Goal: Task Accomplishment & Management: Manage account settings

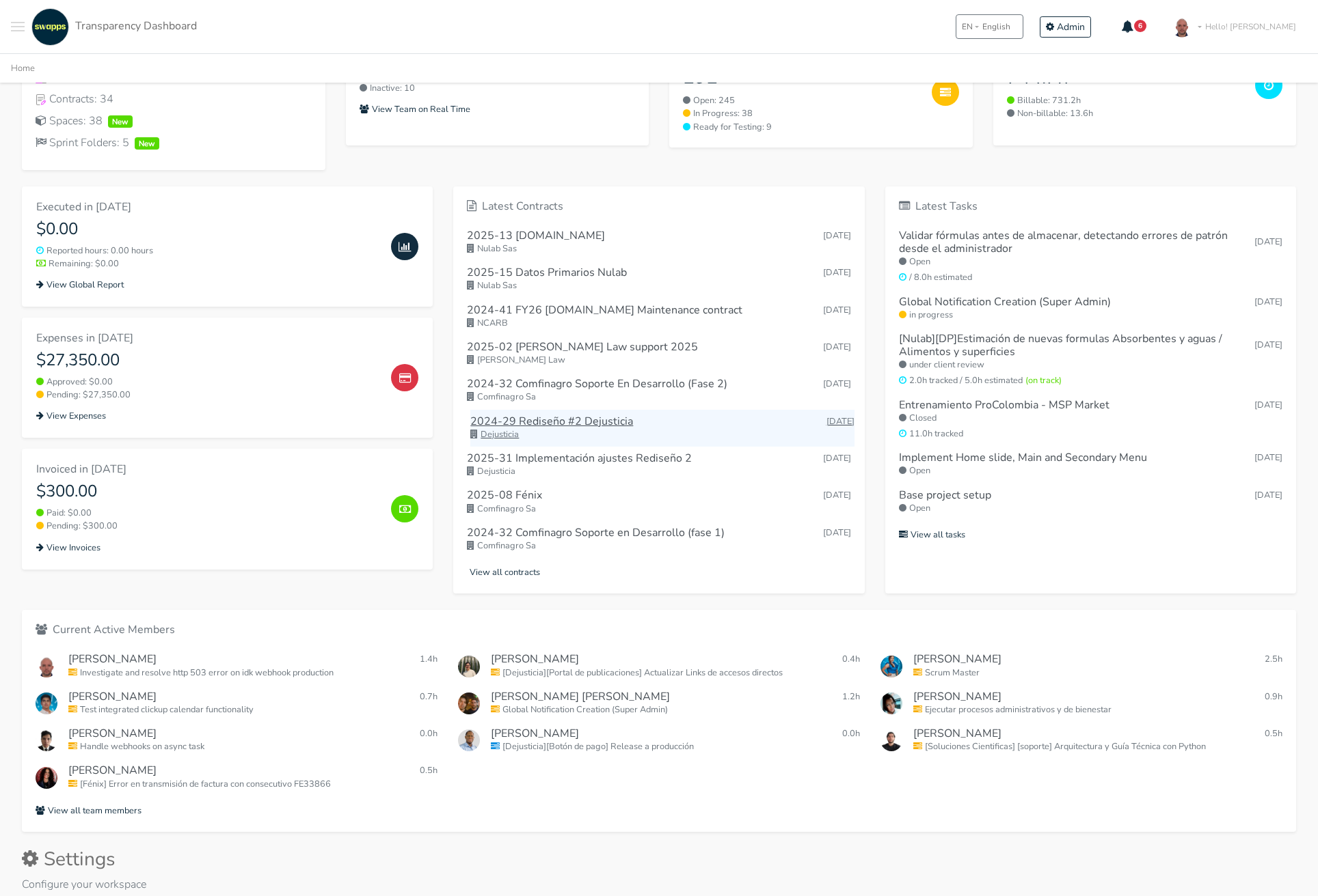
scroll to position [433, 0]
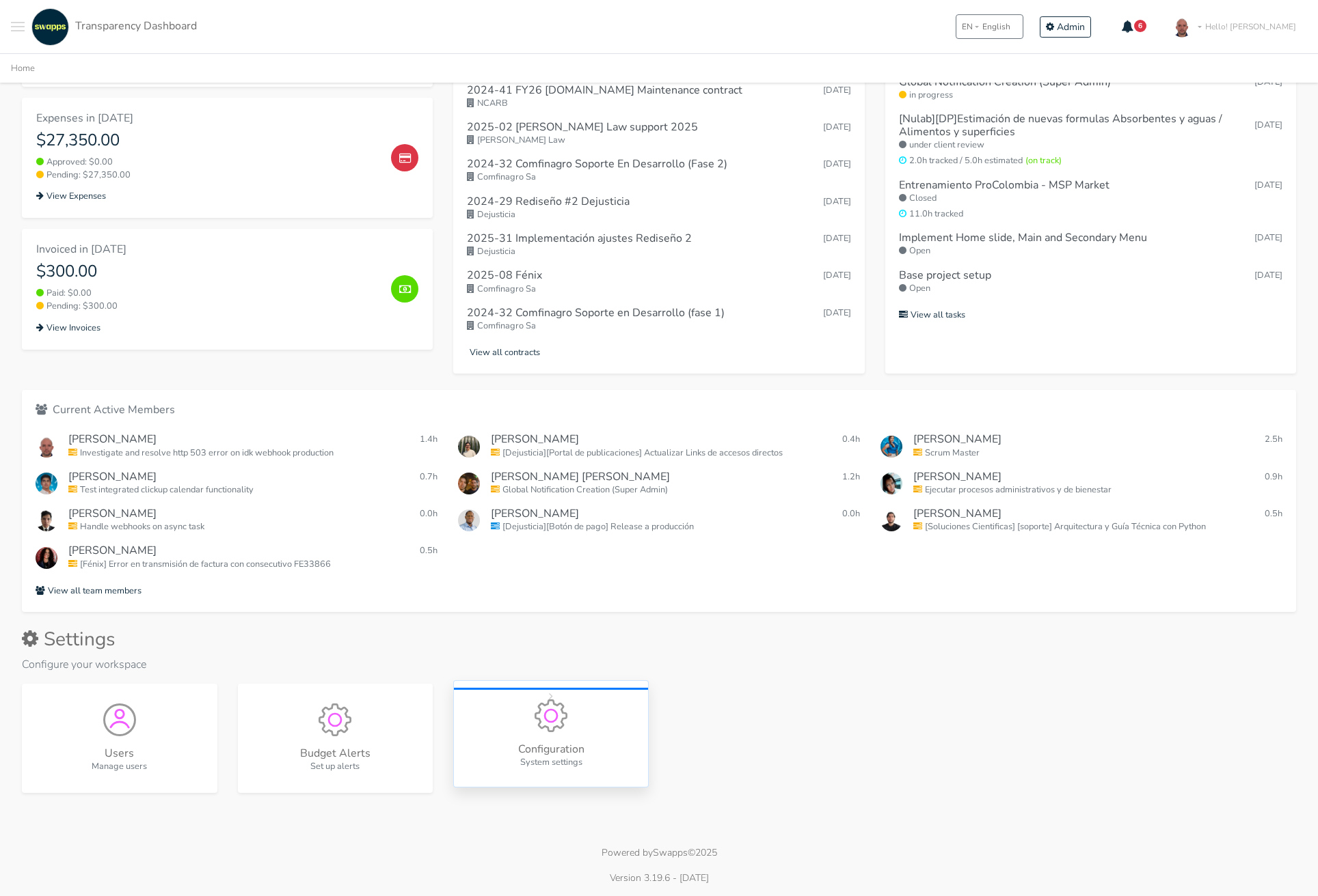
click at [558, 736] on div "Configuration System settings" at bounding box center [550, 734] width 196 height 107
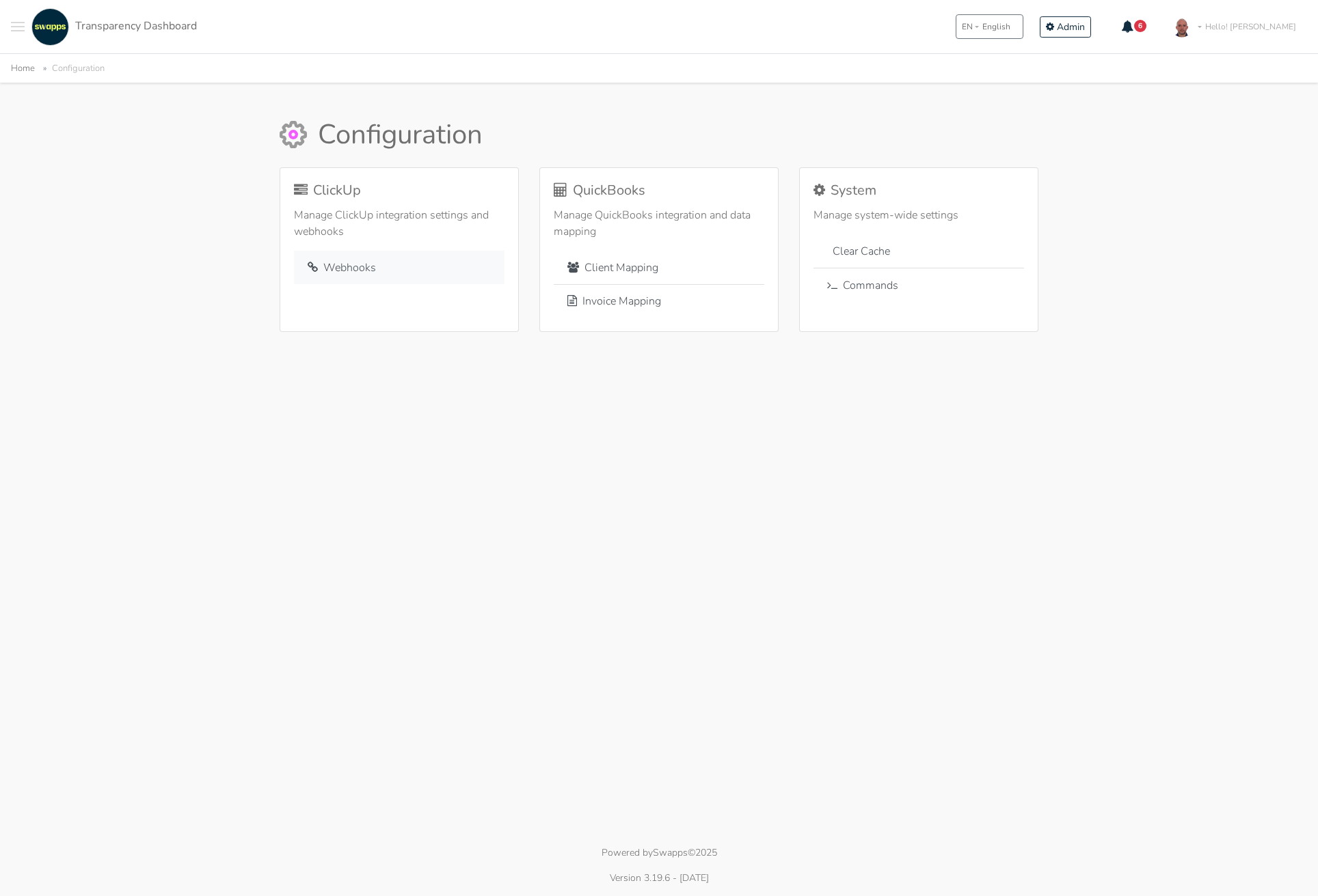
click at [365, 260] on link "Webhooks" at bounding box center [399, 268] width 211 height 34
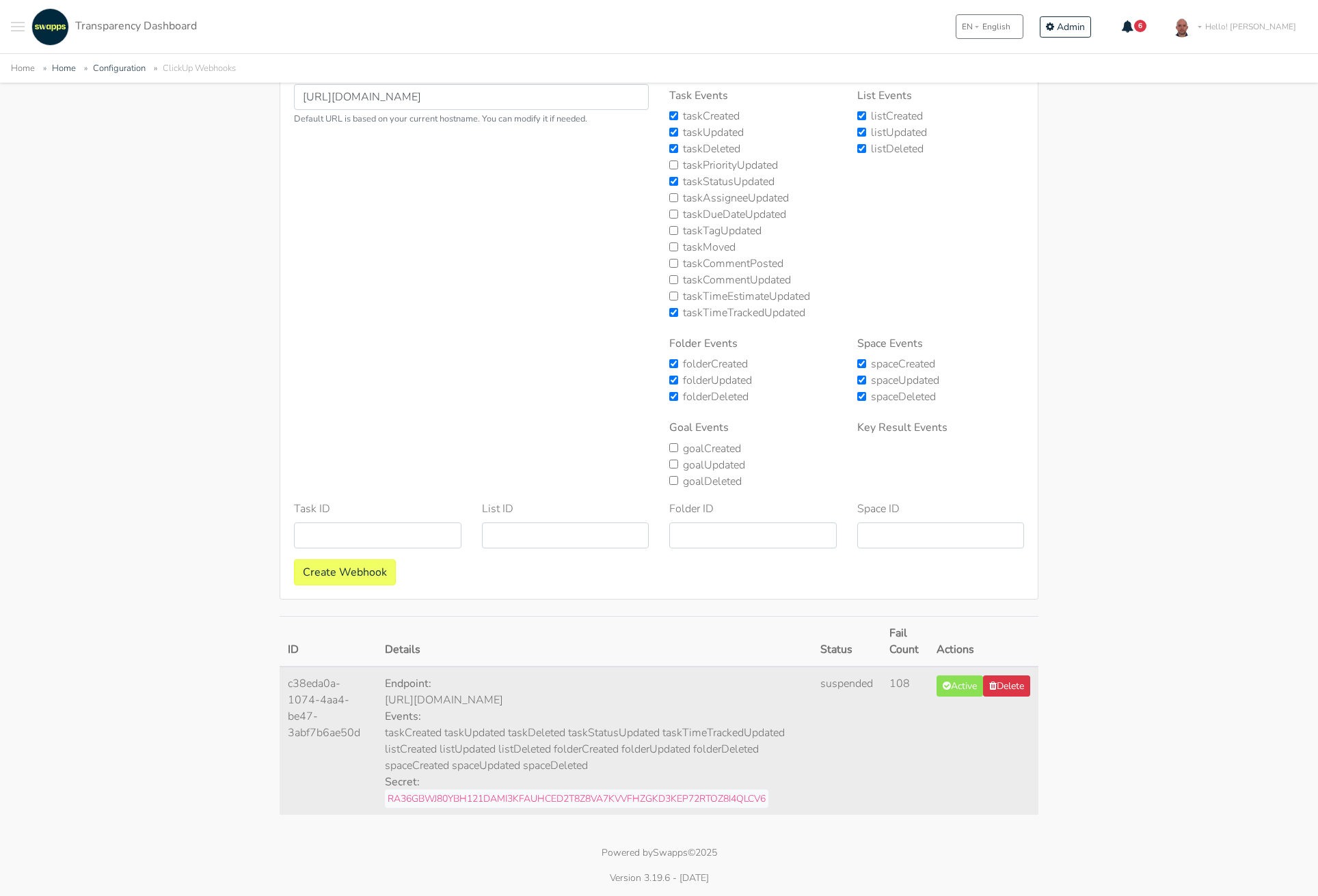
scroll to position [209, 0]
click at [1014, 697] on button "Delete" at bounding box center [1006, 686] width 47 height 21
click at [1010, 697] on button "Delete" at bounding box center [1006, 686] width 47 height 21
click at [353, 577] on button "Create Webhook" at bounding box center [344, 572] width 102 height 26
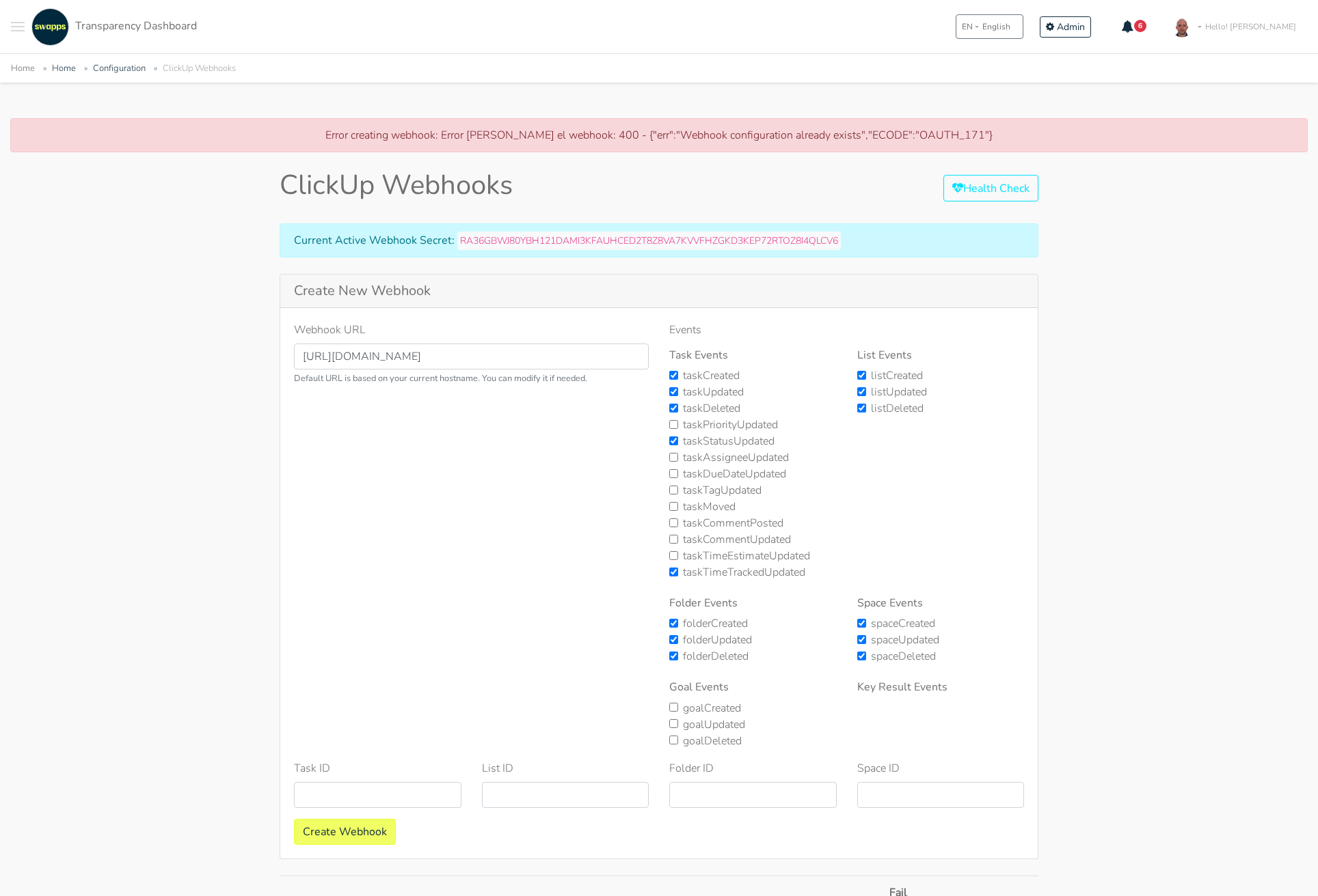
scroll to position [259, 0]
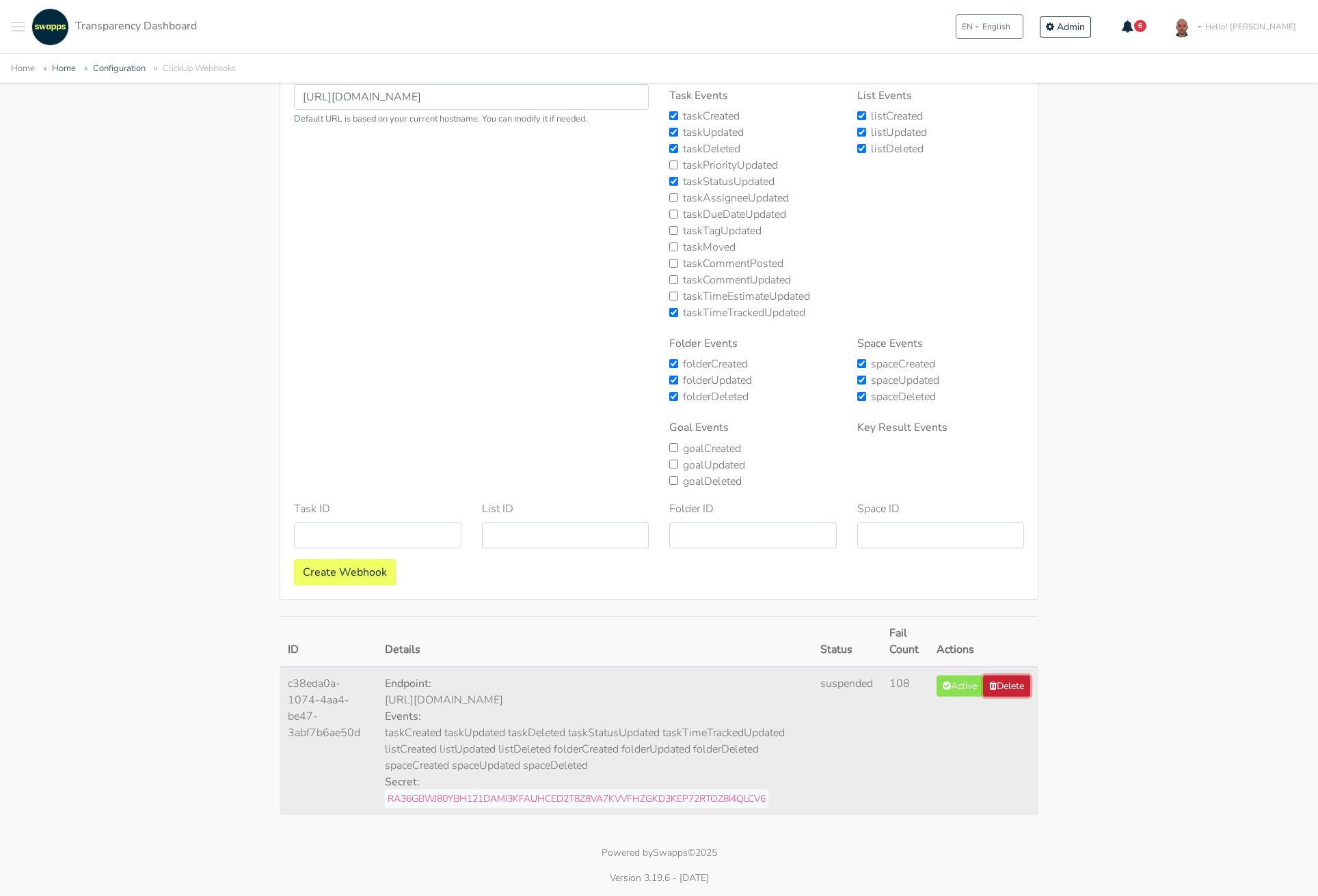
click at [996, 690] on icon "submit" at bounding box center [992, 685] width 8 height 9
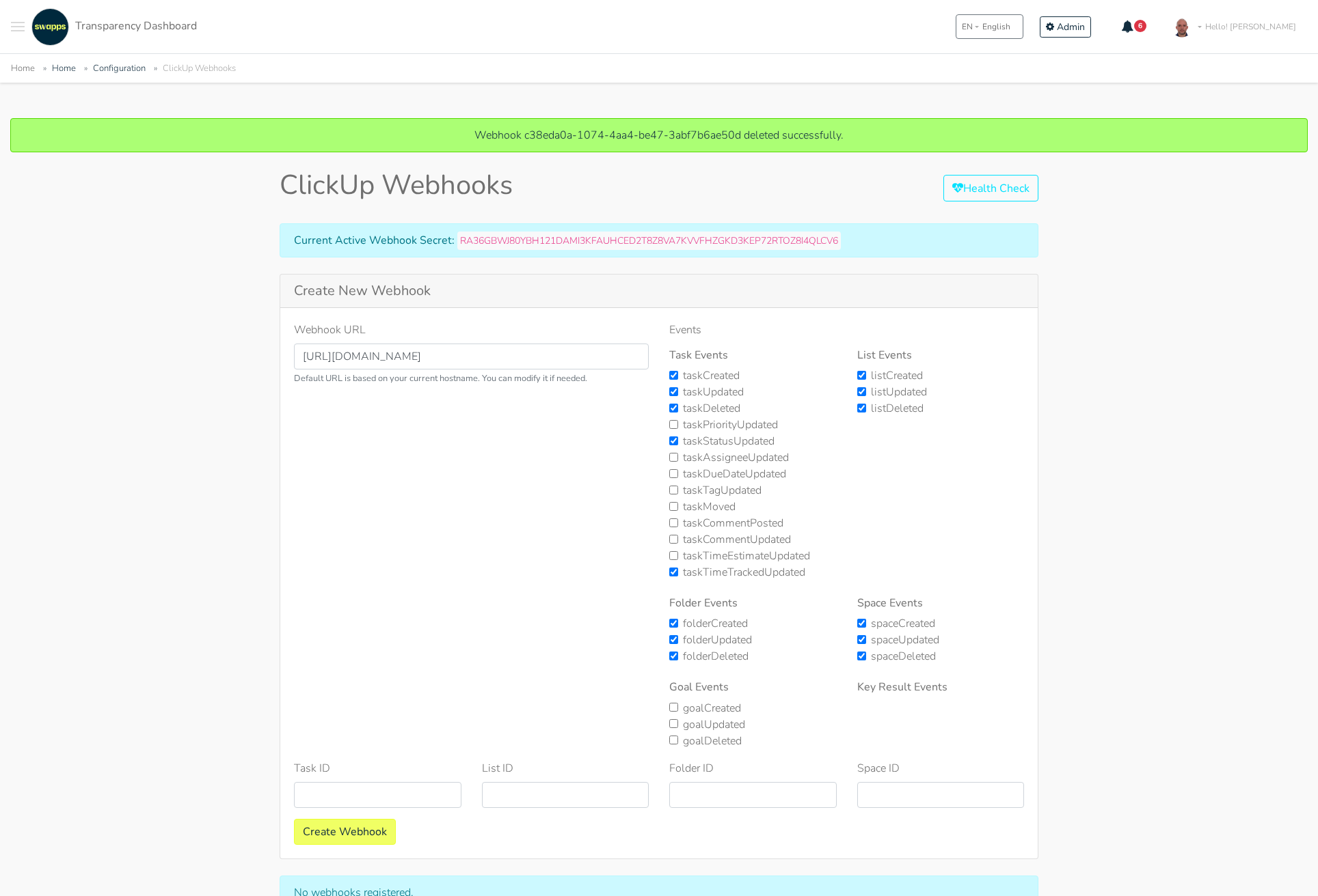
scroll to position [84, 0]
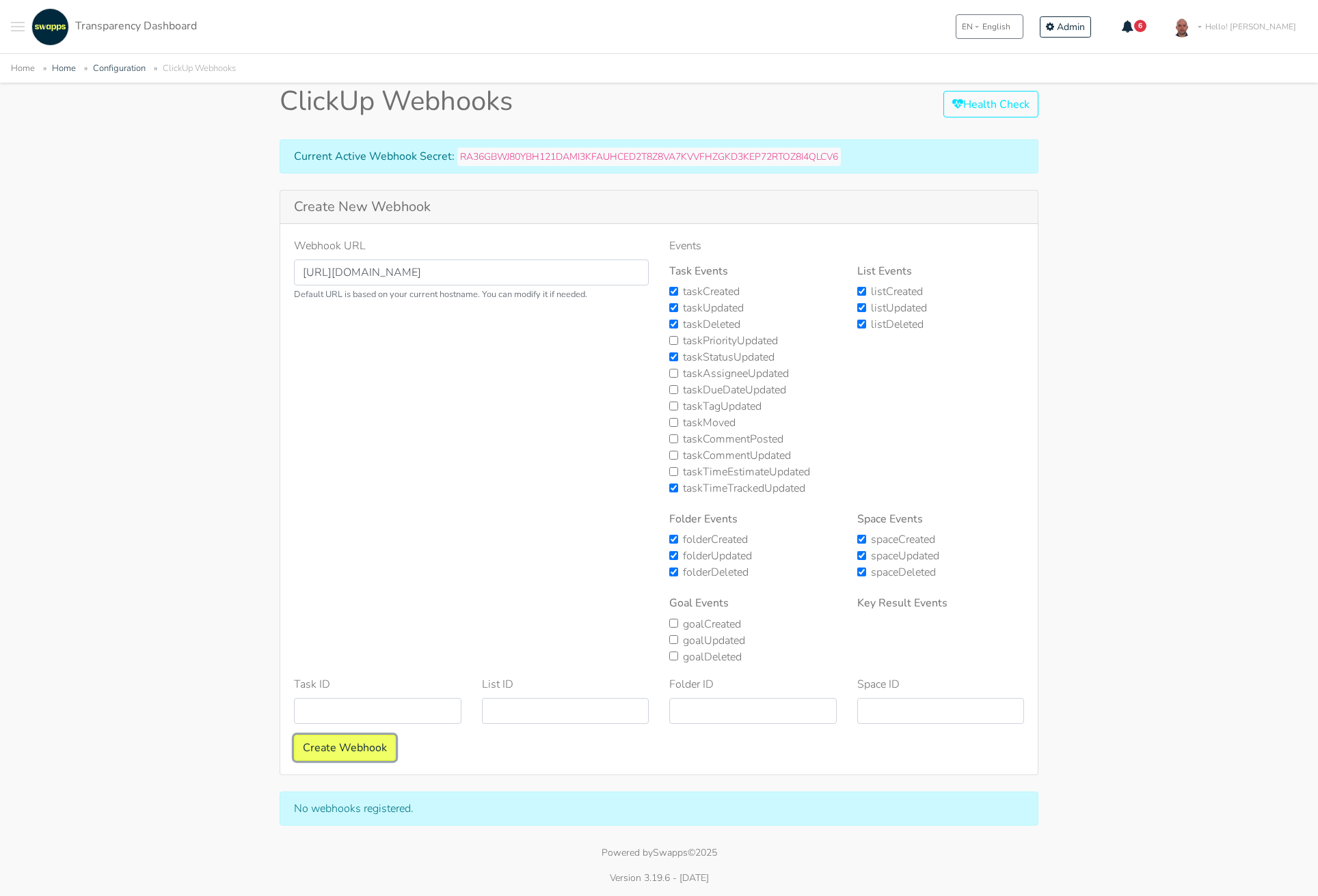
click at [333, 753] on button "Create Webhook" at bounding box center [344, 747] width 102 height 26
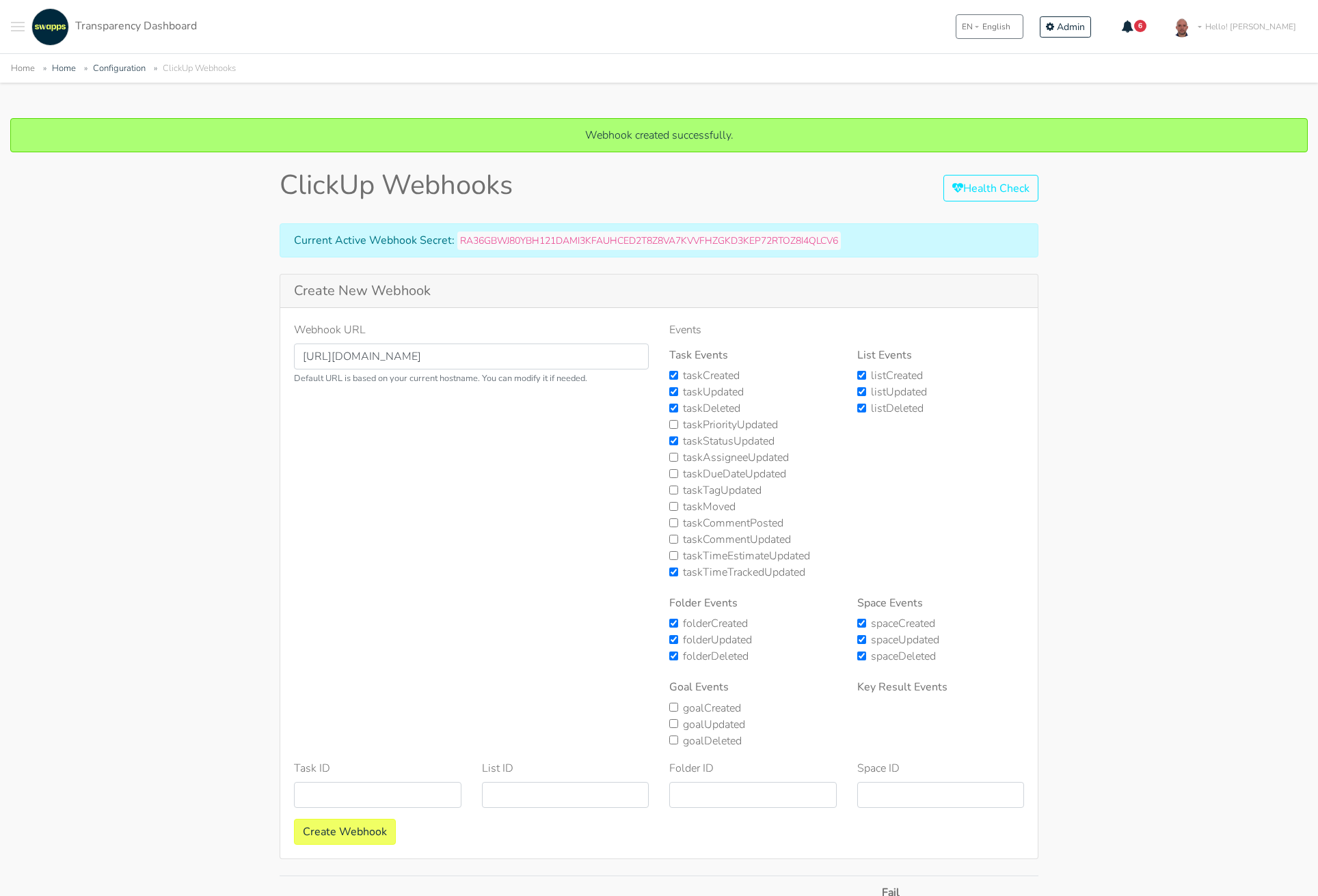
scroll to position [259, 0]
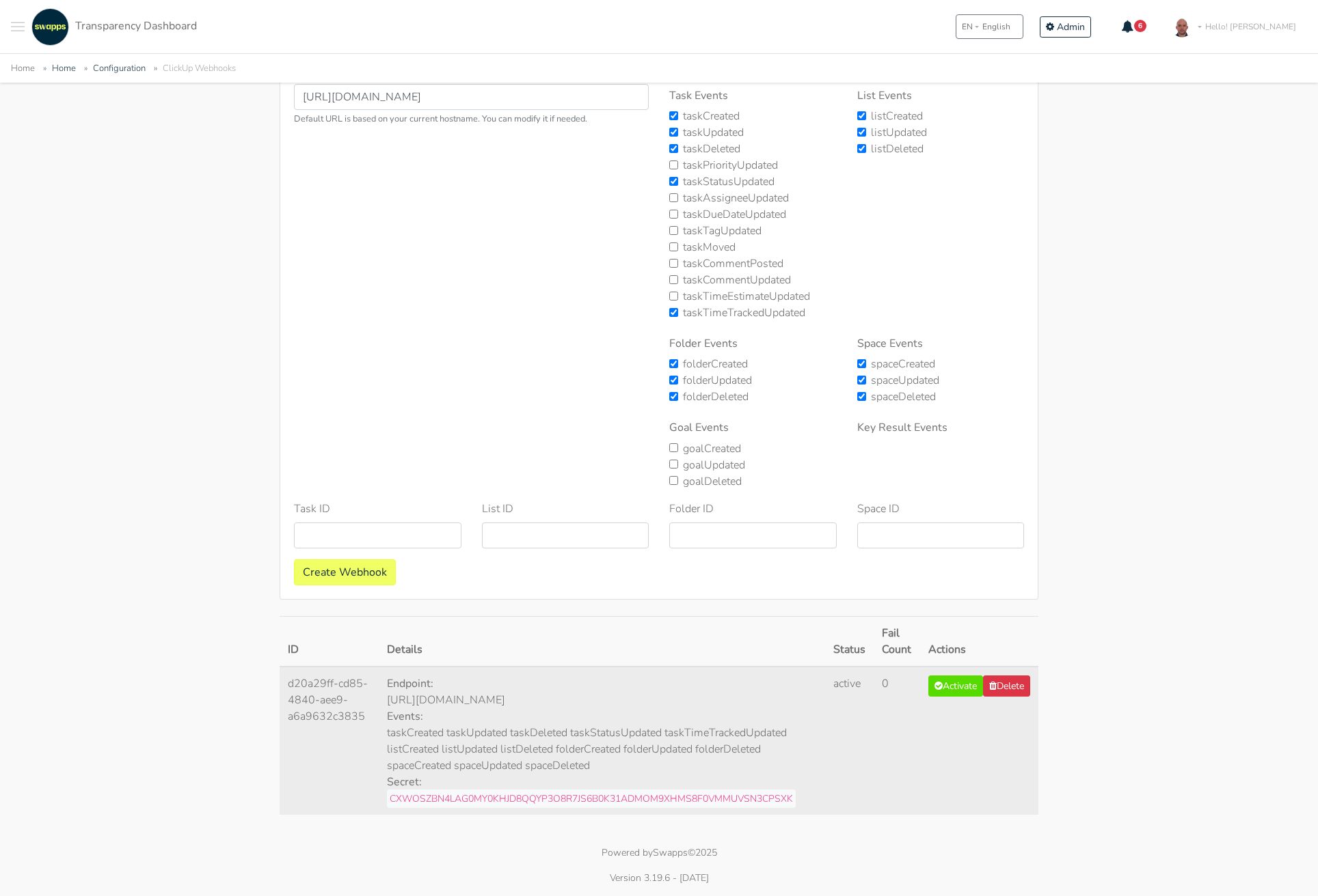
click at [1135, 559] on div "Webhook created successfully. ClickUp Webhooks Health Check Current Active Webh…" at bounding box center [659, 343] width 1318 height 967
click at [1217, 278] on div "Webhook created successfully. ClickUp Webhooks Health Check Current Active Webh…" at bounding box center [659, 343] width 1318 height 967
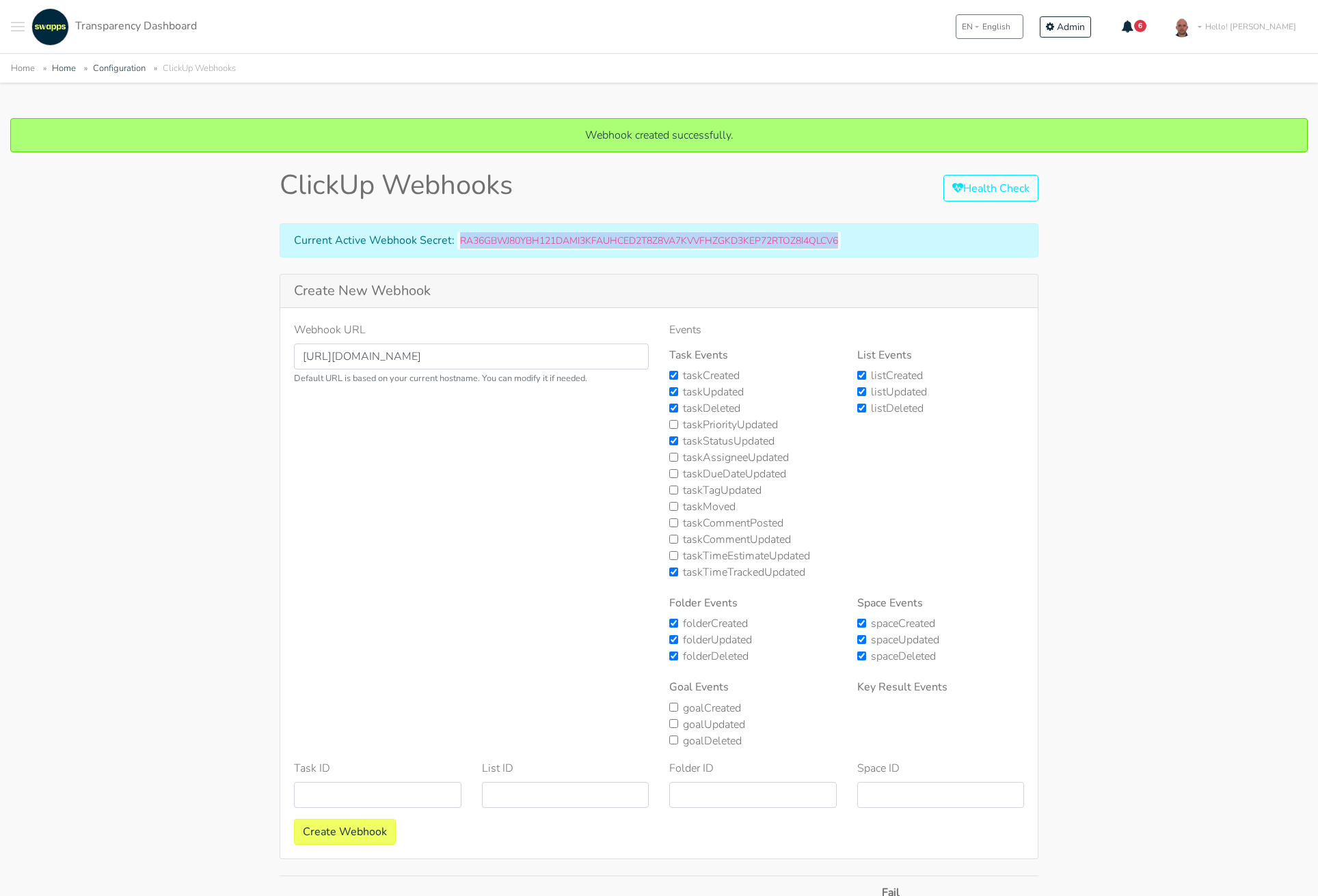
click at [764, 239] on code "RA36GBWJ80YBH121DAMI3KFAUHCED2T8Z8VA7KVVFHZGKD3KEP72RTOZ8I4QLCV6" at bounding box center [648, 241] width 383 height 18
copy code "RA36GBWJ80YBH121DAMI3KFAUHCED2T8Z8VA7KVVFHZGKD3KEP72RTOZ8I4QLCV6"
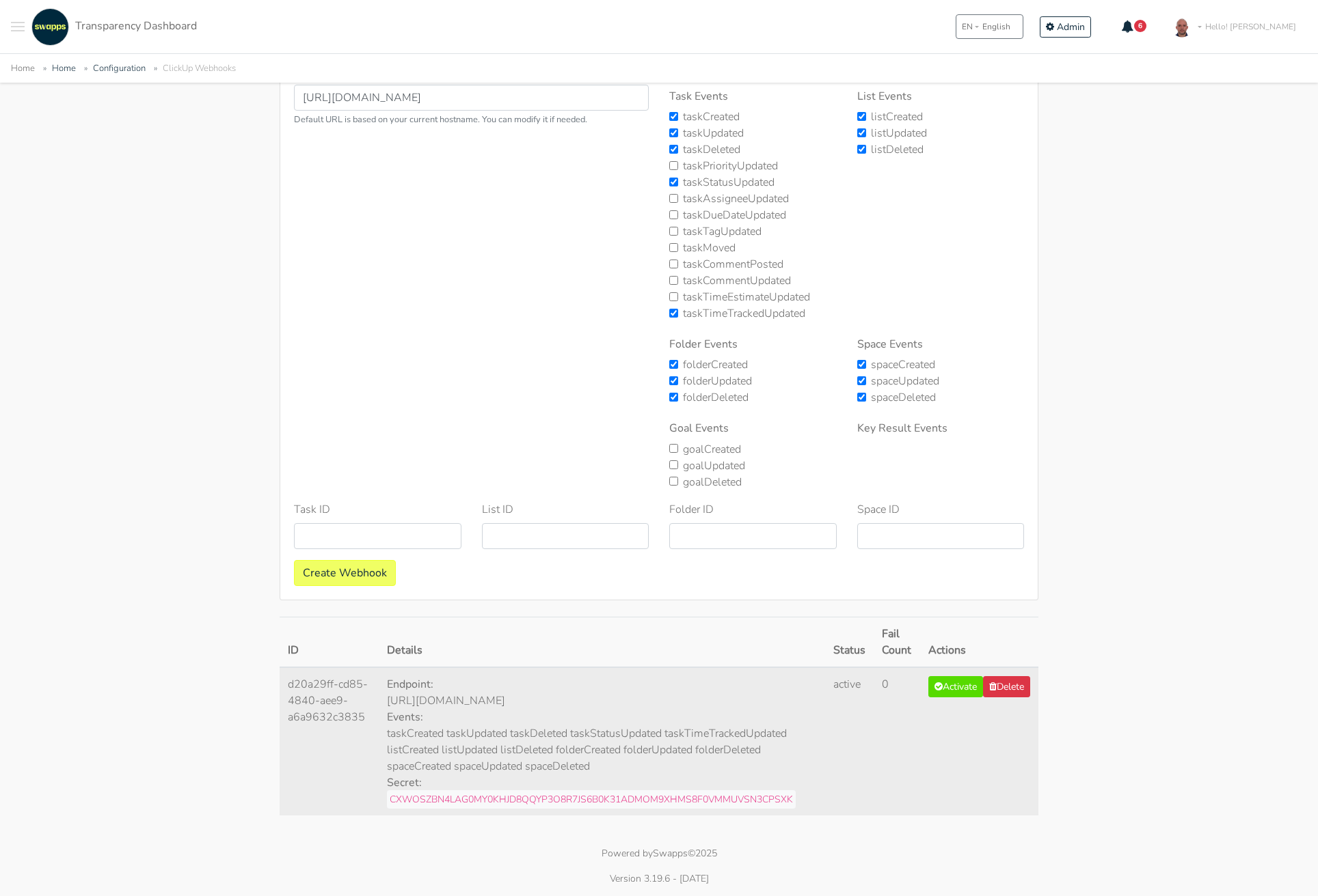
scroll to position [259, 0]
click at [657, 791] on code "CXWOSZBN4LAG0MY0KHJD8QQYP3O8R7JS6B0K31ADMOM9XHMS8F0VMMUVSN3CPSXK" at bounding box center [591, 799] width 408 height 18
copy code "CXWOSZBN4LAG0MY0KHJD8QQYP3O8R7JS6B0K31ADMOM9XHMS8F0VMMUVSN3CPSXK"
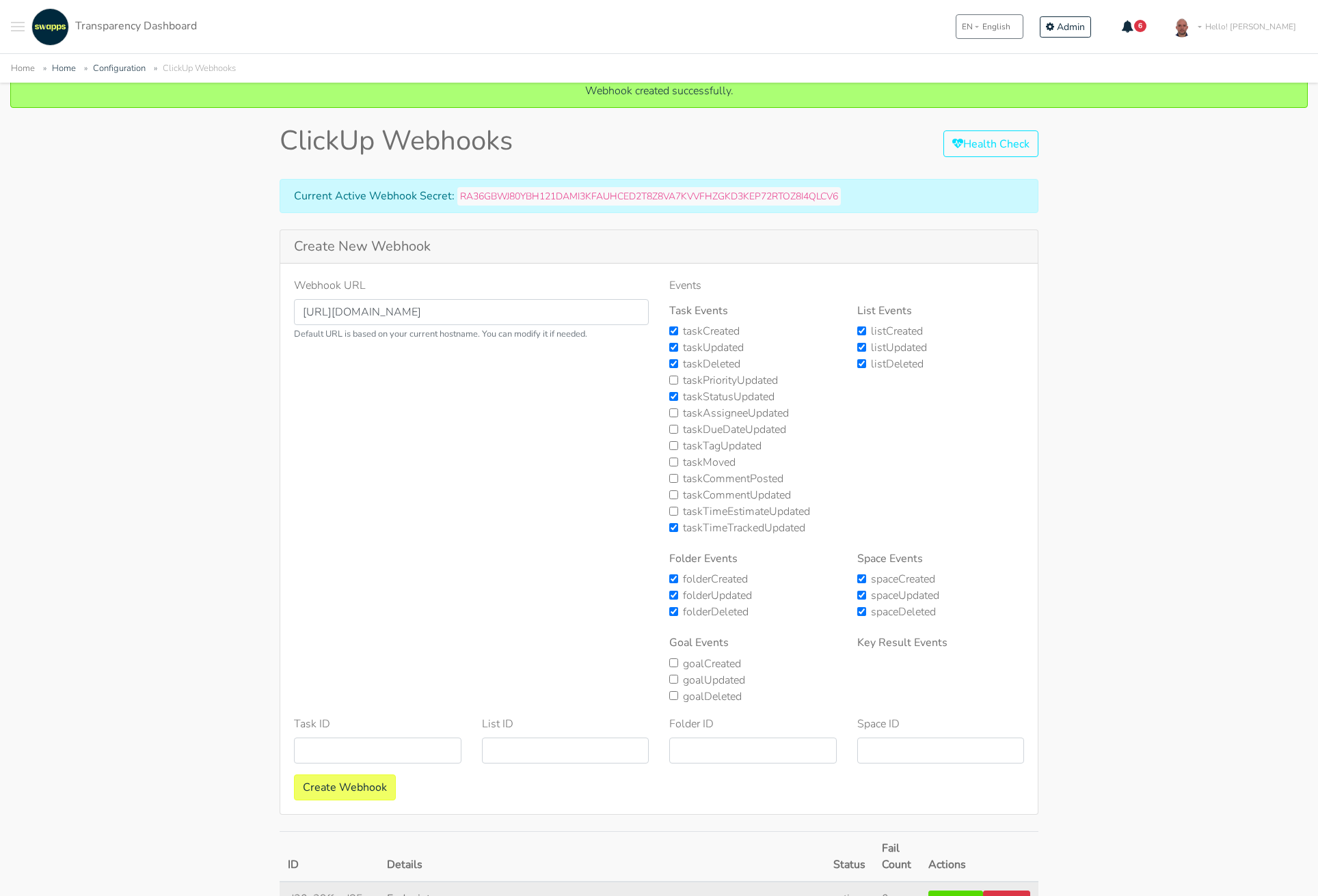
scroll to position [0, 0]
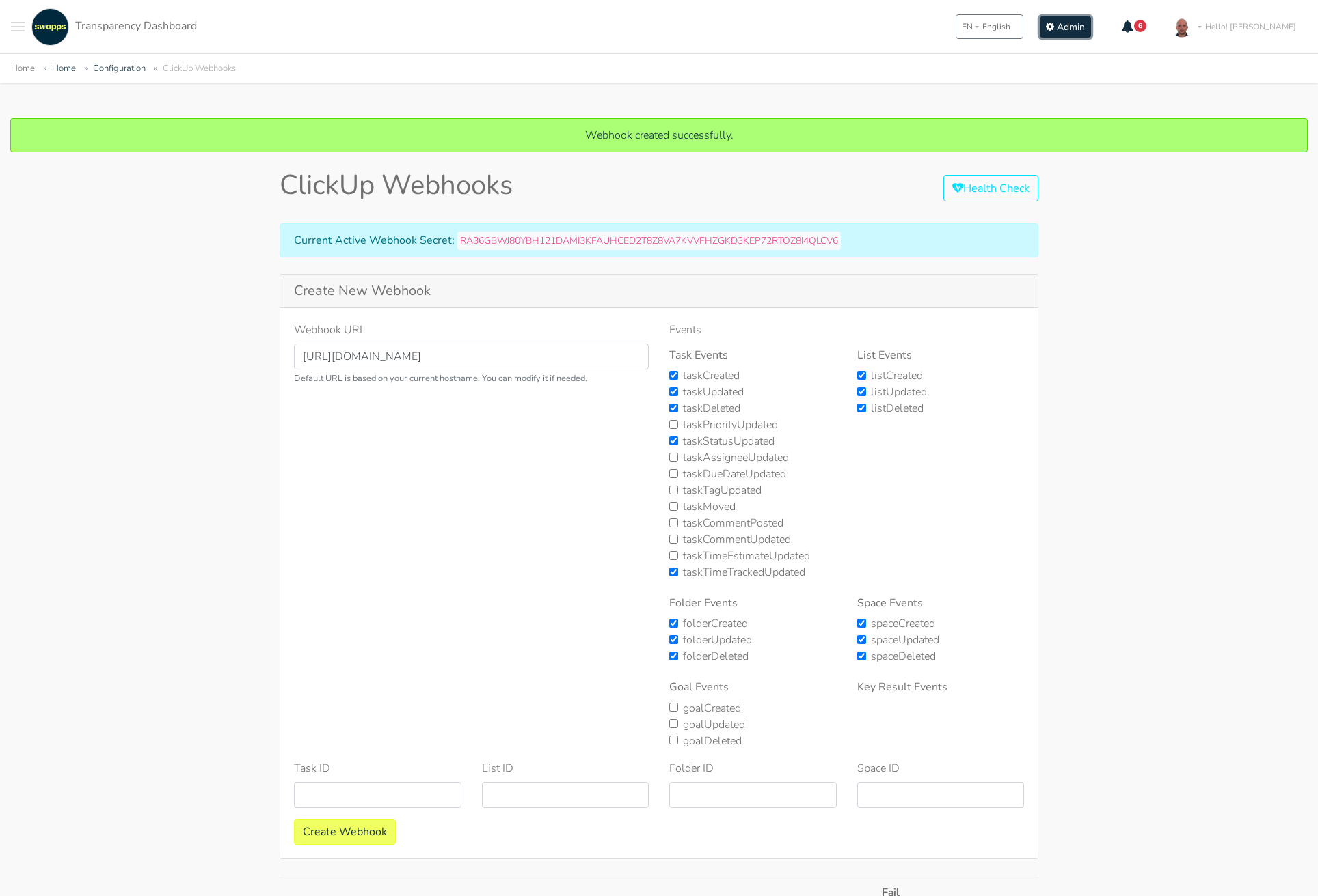
click at [1084, 24] on span "Admin" at bounding box center [1070, 26] width 28 height 13
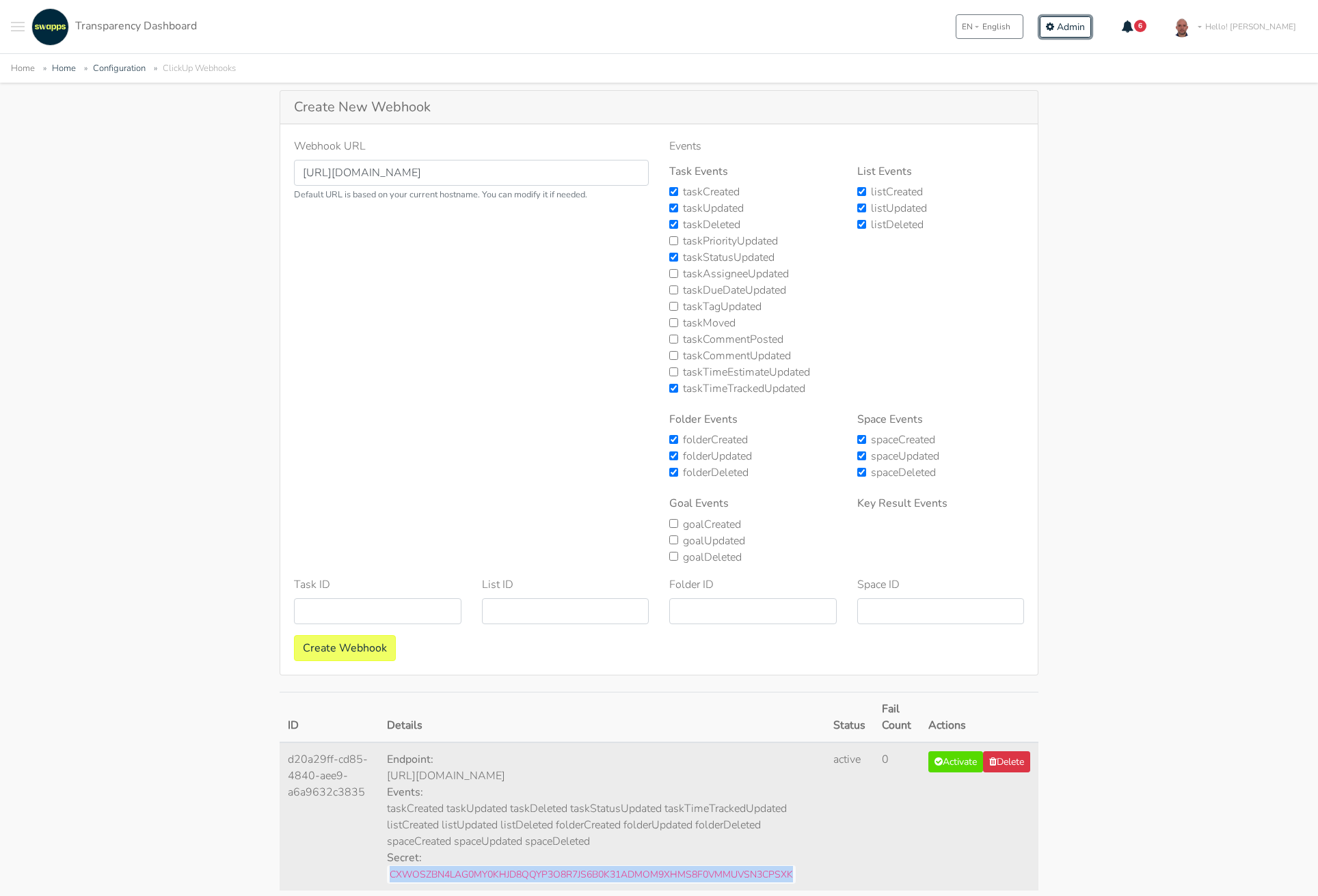
scroll to position [259, 0]
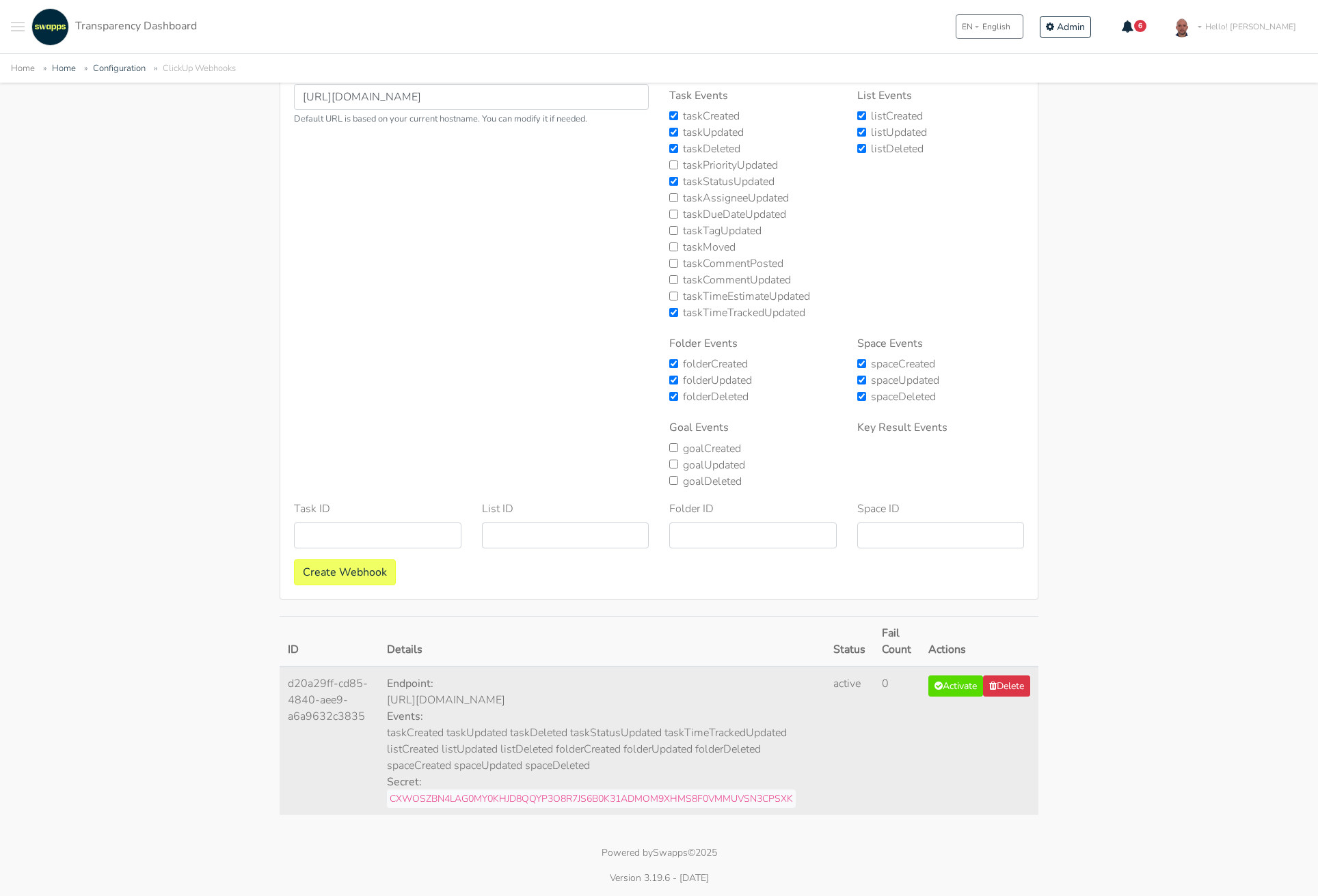
click at [1061, 676] on div "Webhook created successfully. ClickUp Webhooks Health Check Current Active Webh…" at bounding box center [659, 343] width 1318 height 967
click at [1013, 686] on button "Delete" at bounding box center [1006, 686] width 47 height 21
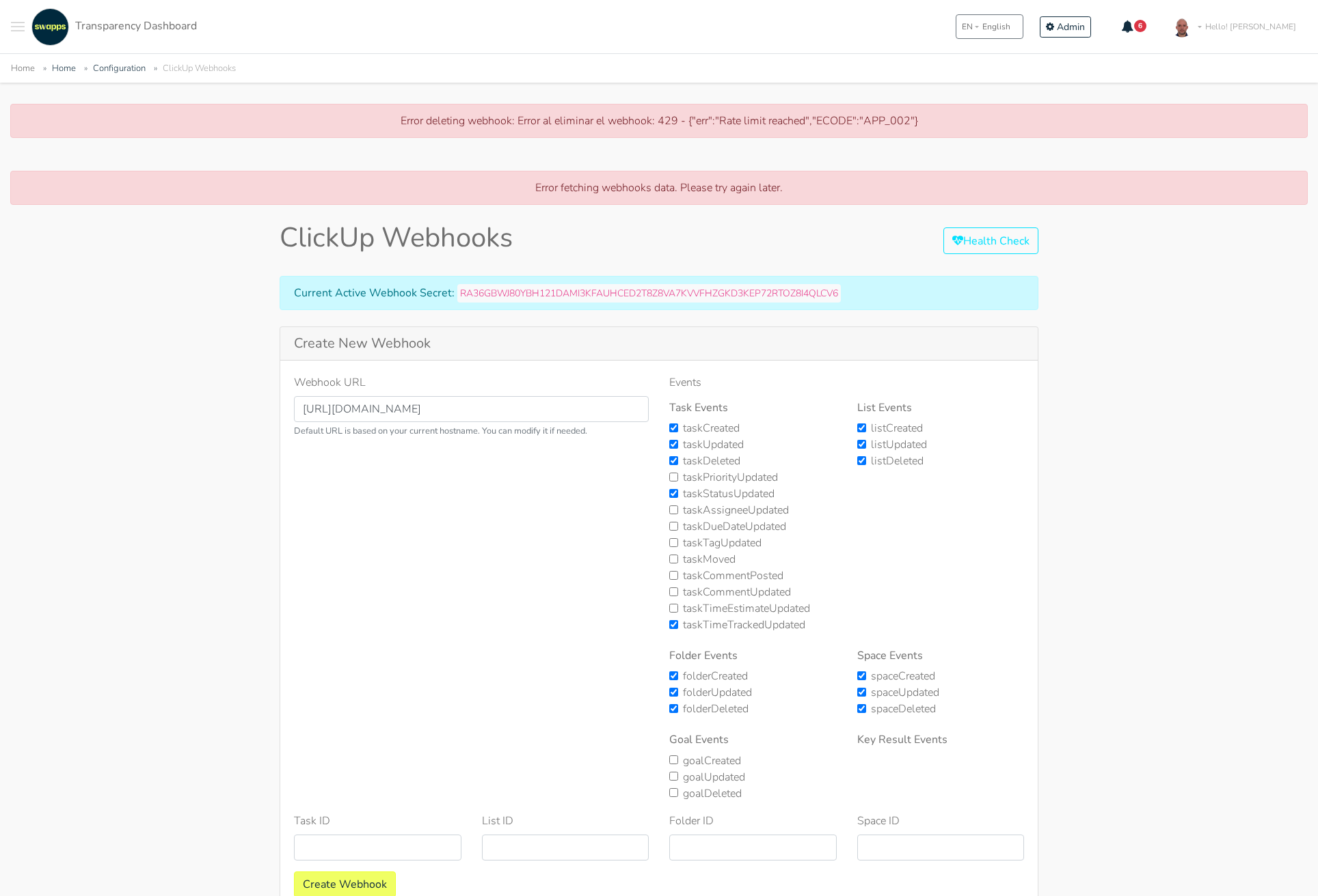
scroll to position [13, 0]
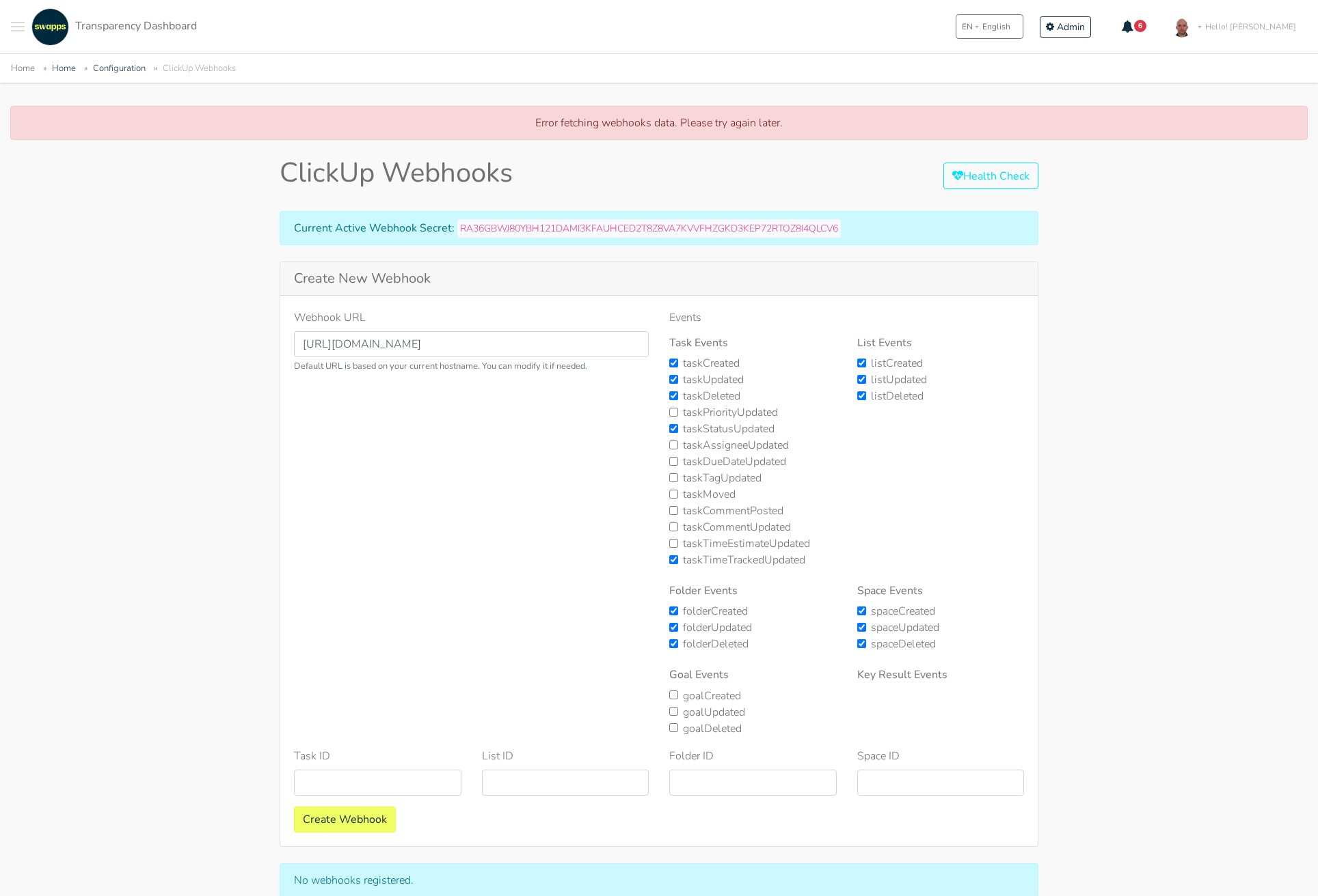
scroll to position [84, 0]
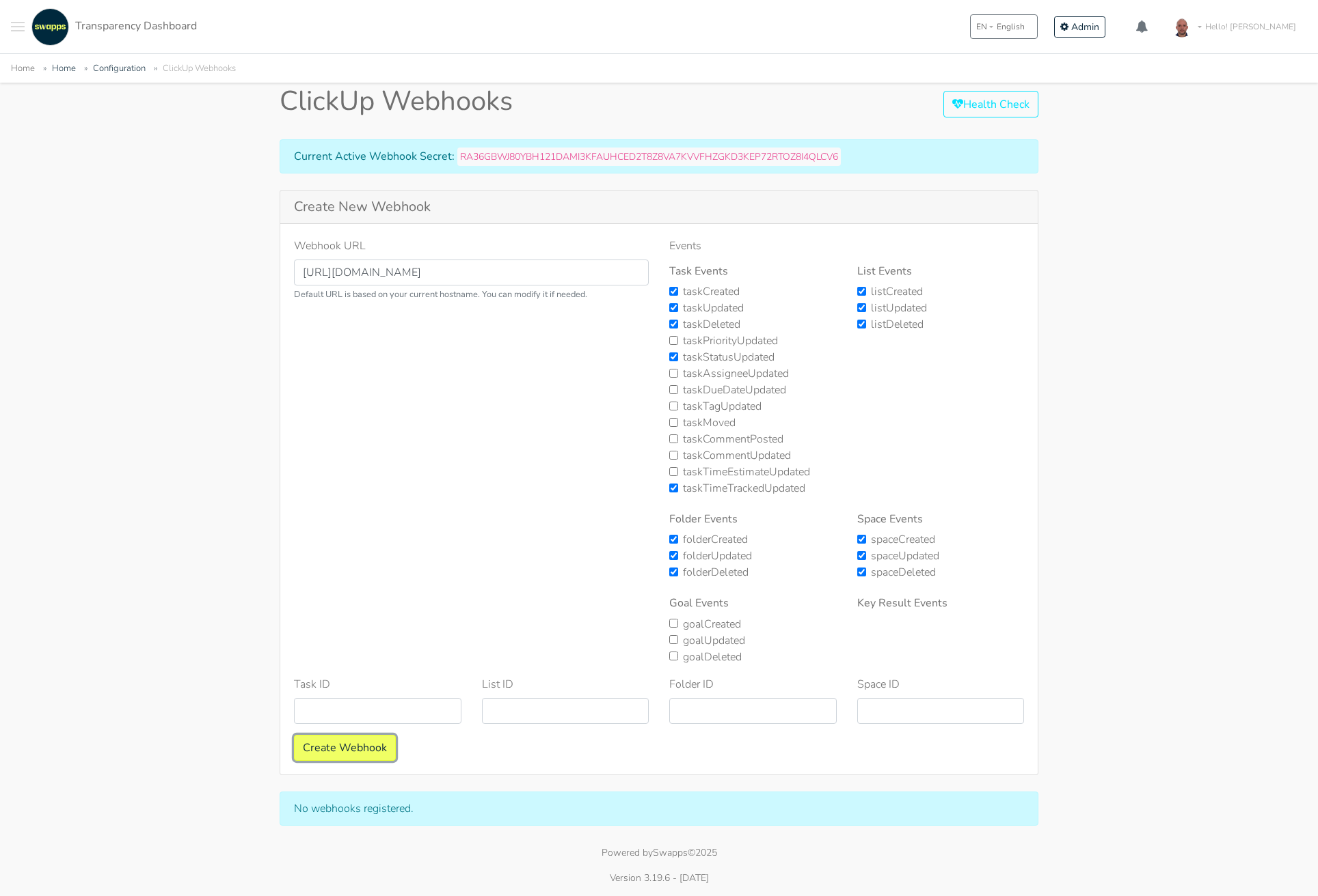
click at [368, 746] on button "Create Webhook" at bounding box center [344, 747] width 102 height 26
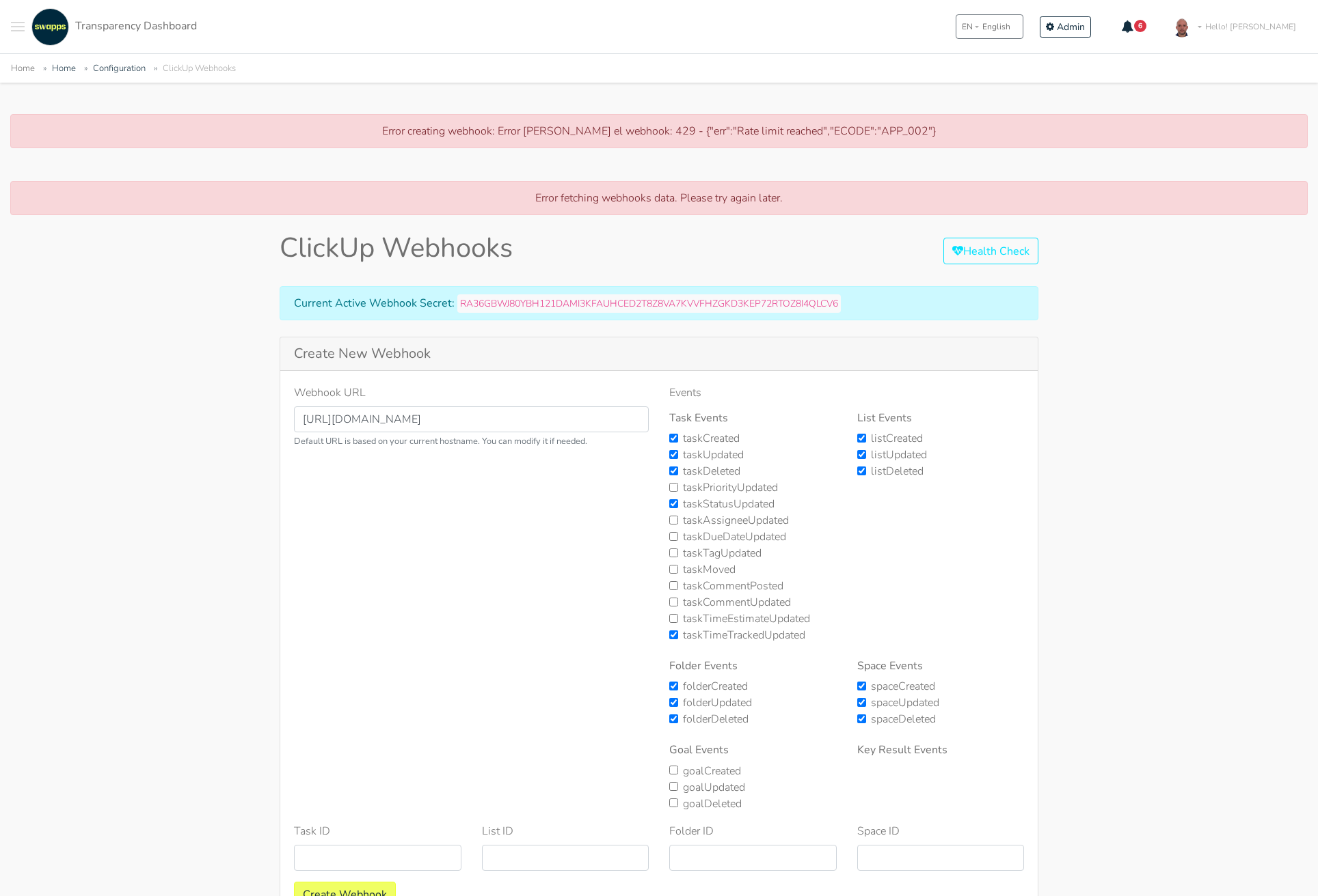
scroll to position [151, 0]
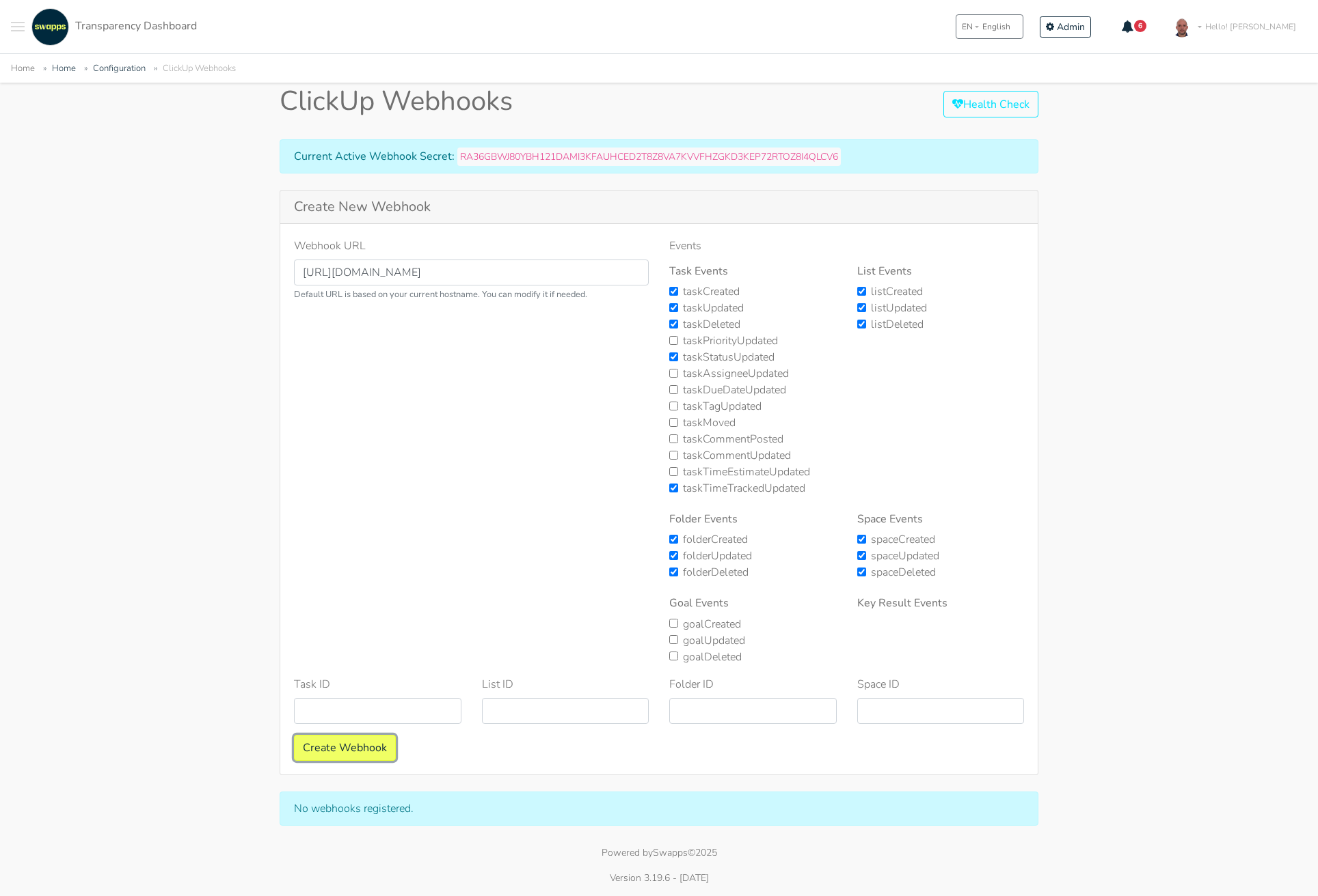
click at [372, 746] on button "Create Webhook" at bounding box center [344, 747] width 102 height 26
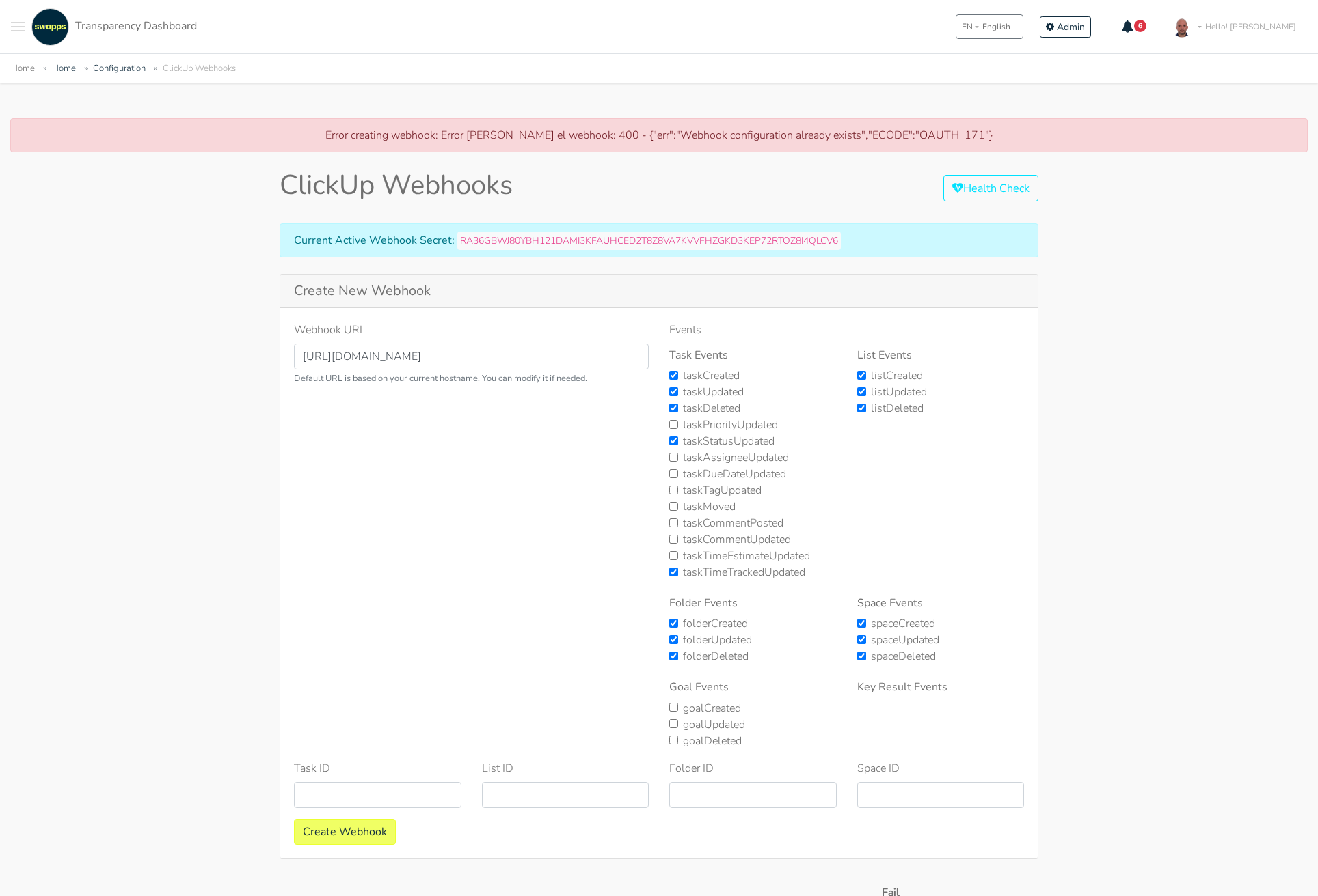
scroll to position [259, 0]
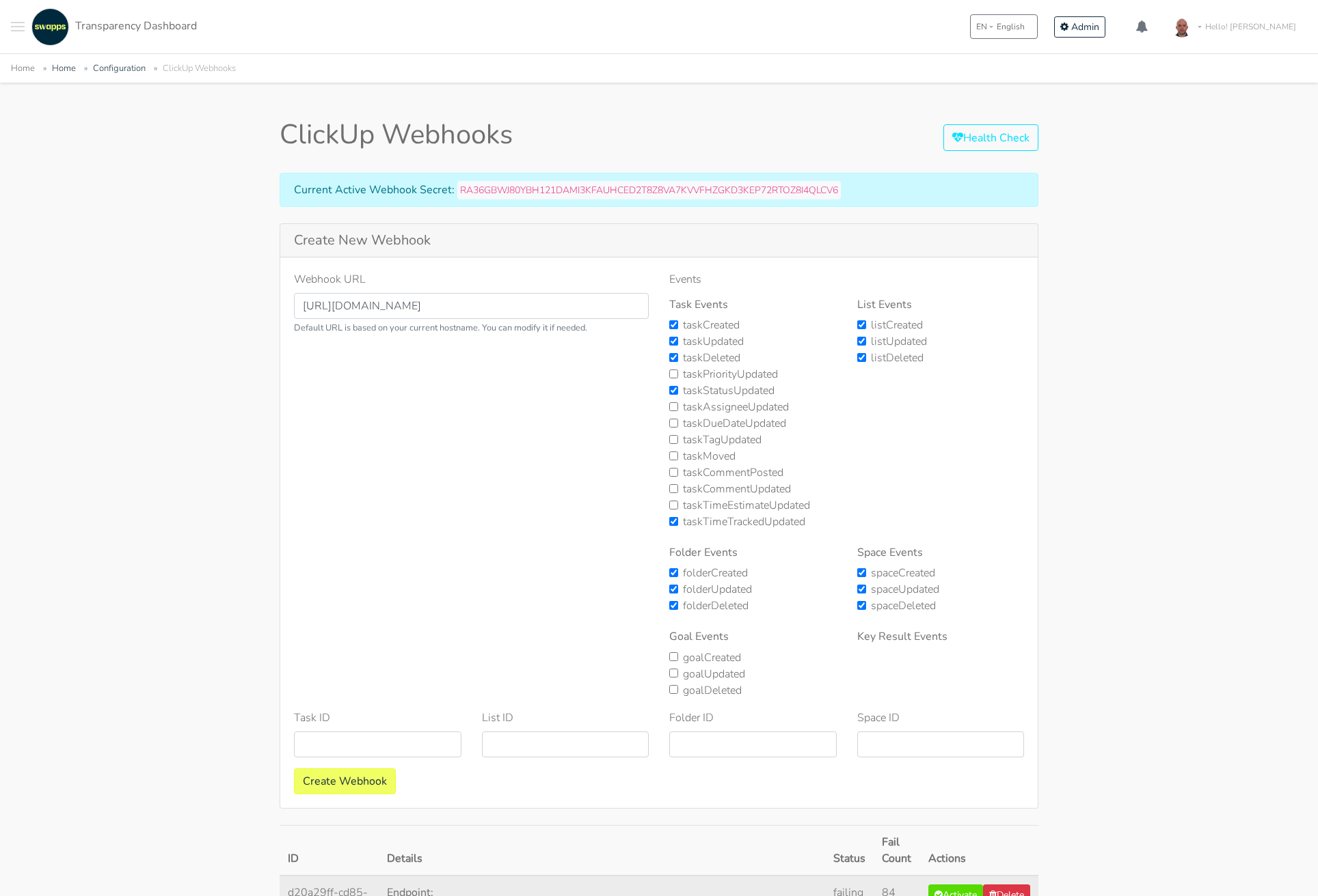
scroll to position [209, 0]
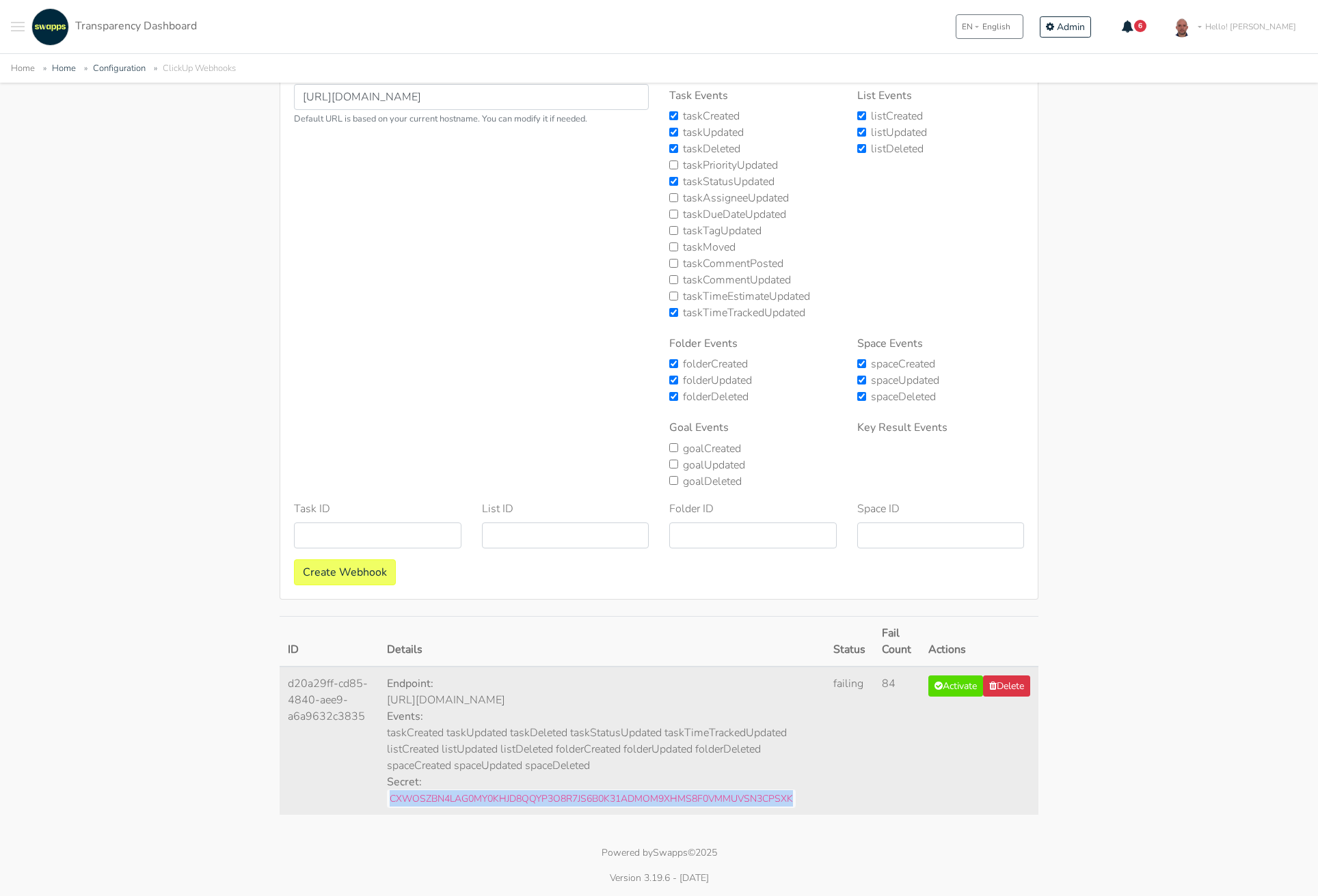
click at [768, 799] on code "CXWOSZBN4LAG0MY0KHJD8QQYP3O8R7JS6B0K31ADMOM9XHMS8F0VMMUVSN3CPSXK" at bounding box center [591, 799] width 408 height 18
click at [1004, 692] on button "Delete" at bounding box center [1006, 686] width 47 height 21
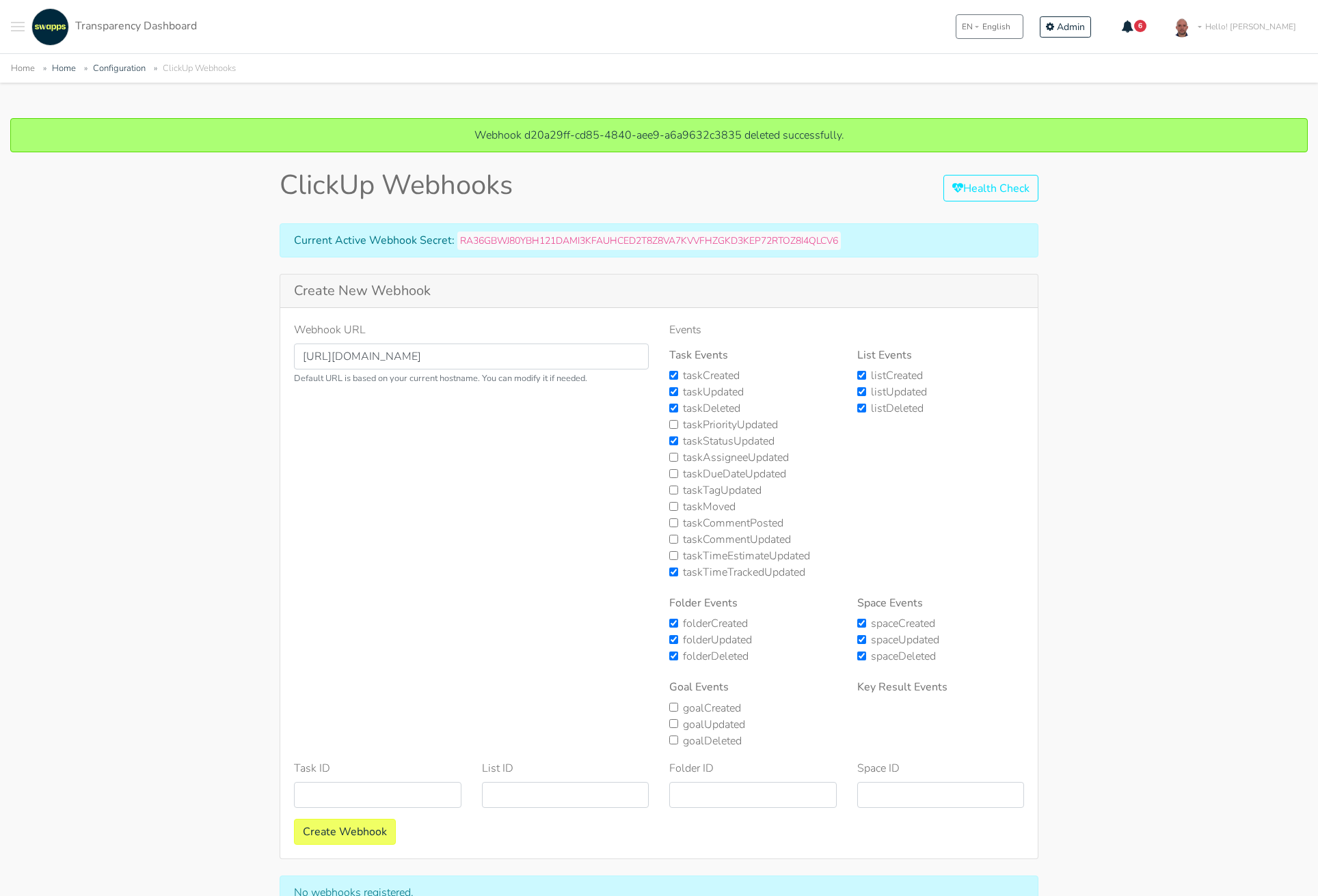
scroll to position [84, 0]
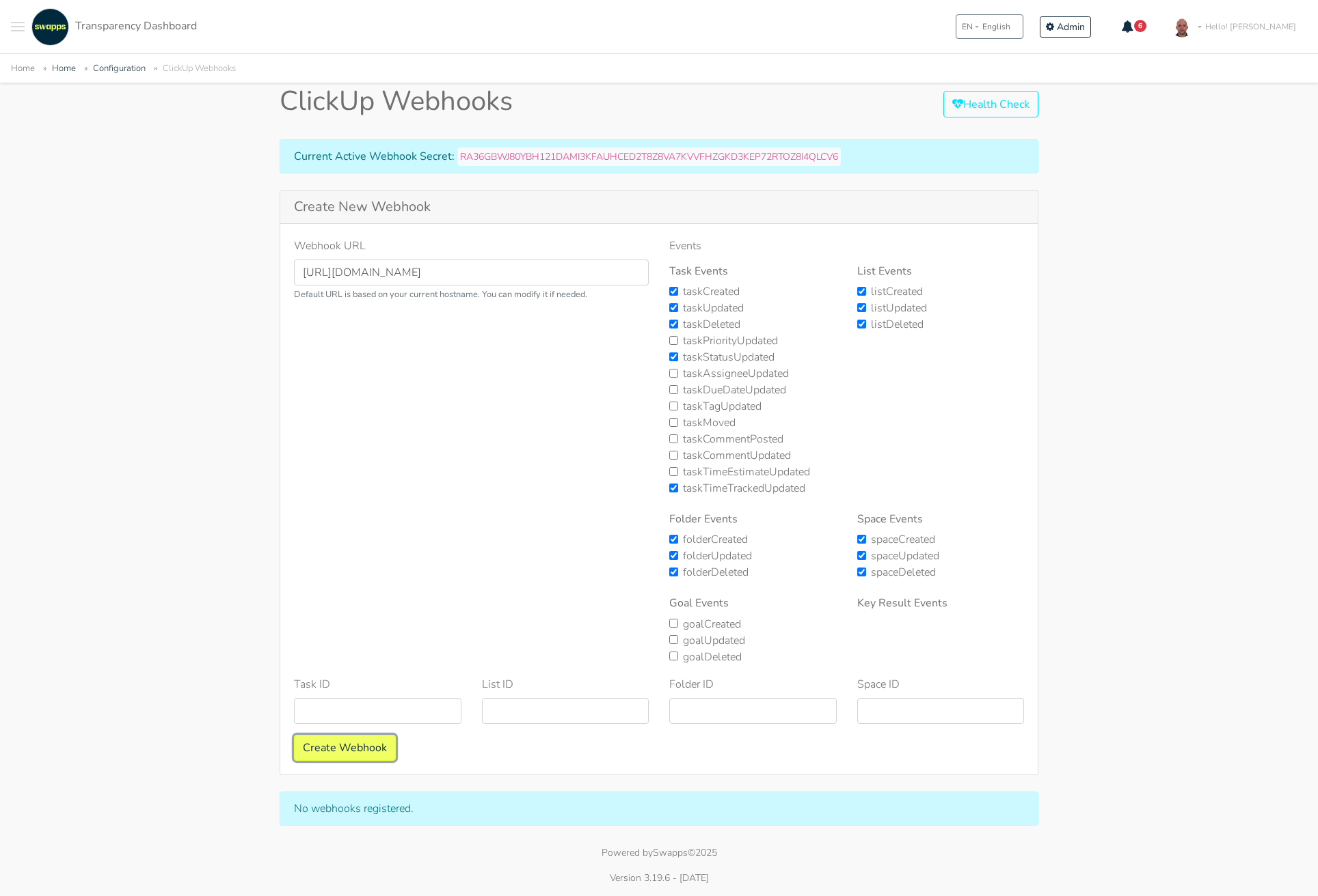
click at [360, 743] on button "Create Webhook" at bounding box center [344, 747] width 102 height 26
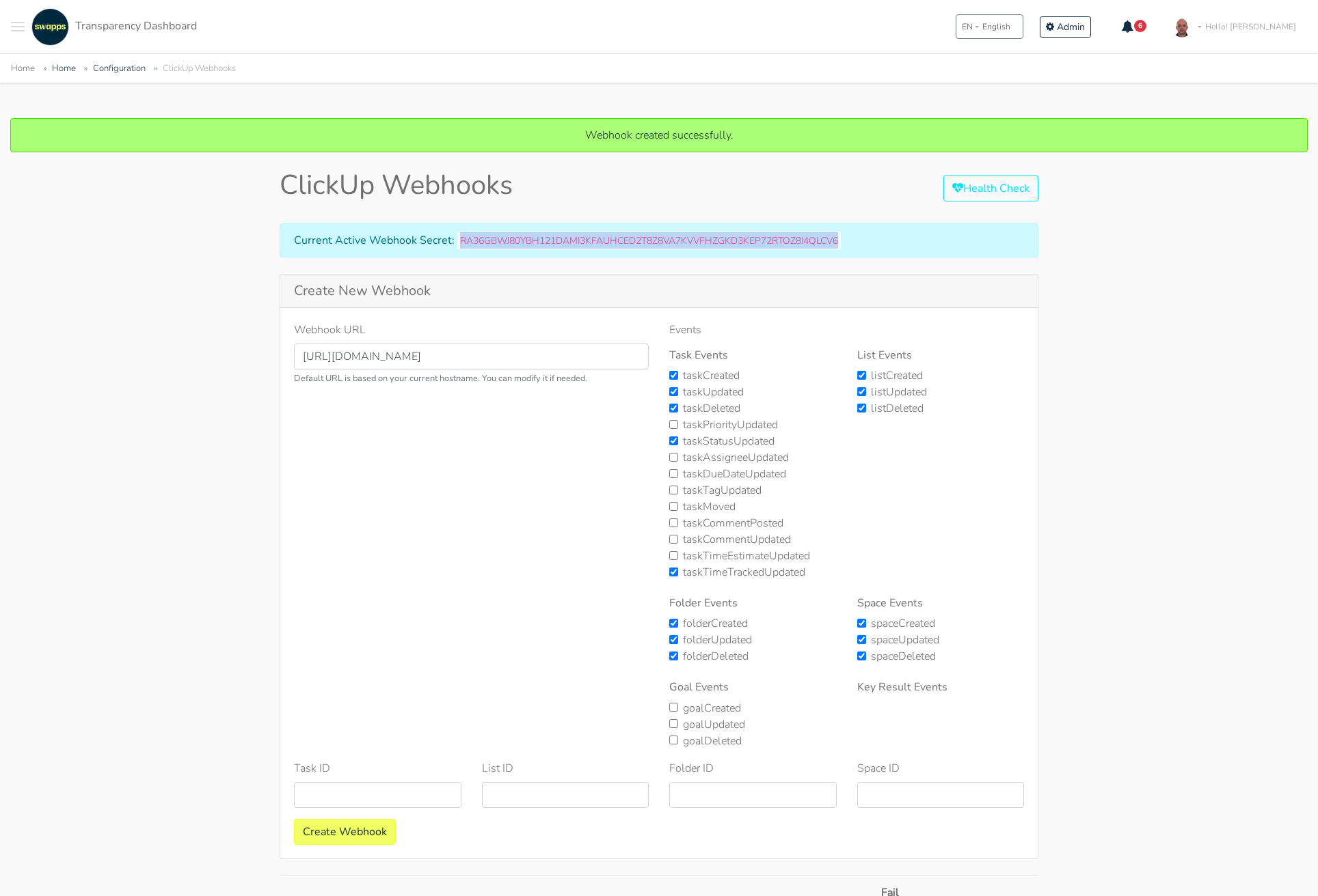
click at [764, 242] on code "RA36GBWJ80YBH121DAMI3KFAUHCED2T8Z8VA7KVVFHZGKD3KEP72RTOZ8I4QLCV6" at bounding box center [648, 241] width 383 height 18
click at [1084, 25] on span "Admin" at bounding box center [1070, 26] width 28 height 13
click at [977, 186] on link "Health Check" at bounding box center [990, 188] width 95 height 27
click at [1268, 577] on div "Webhook created successfully. ClickUp Webhooks Health Check Current Active Webh…" at bounding box center [659, 602] width 1318 height 967
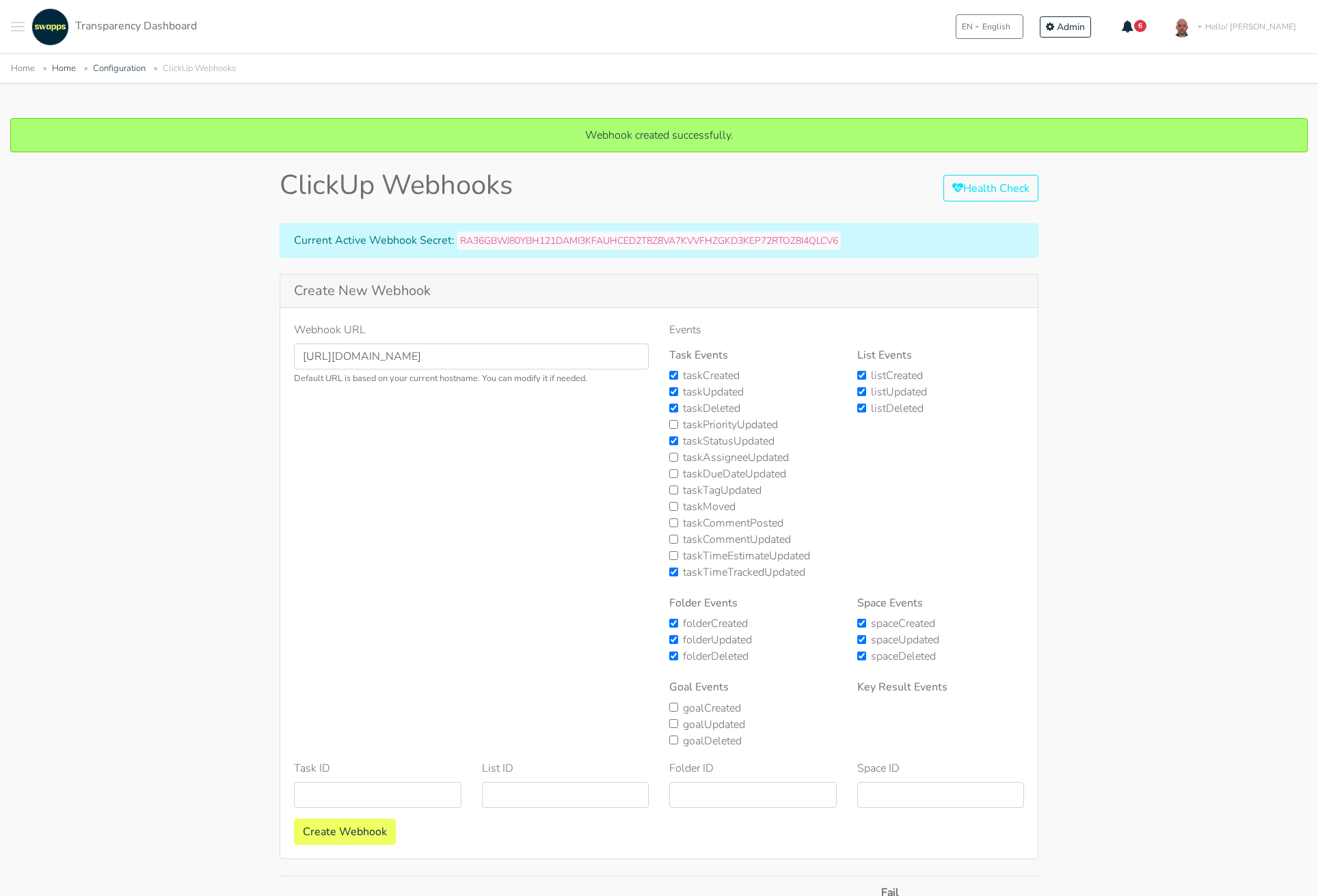
click at [1132, 348] on div "Webhook created successfully. ClickUp Webhooks Health Check Current Active Webh…" at bounding box center [659, 602] width 1318 height 967
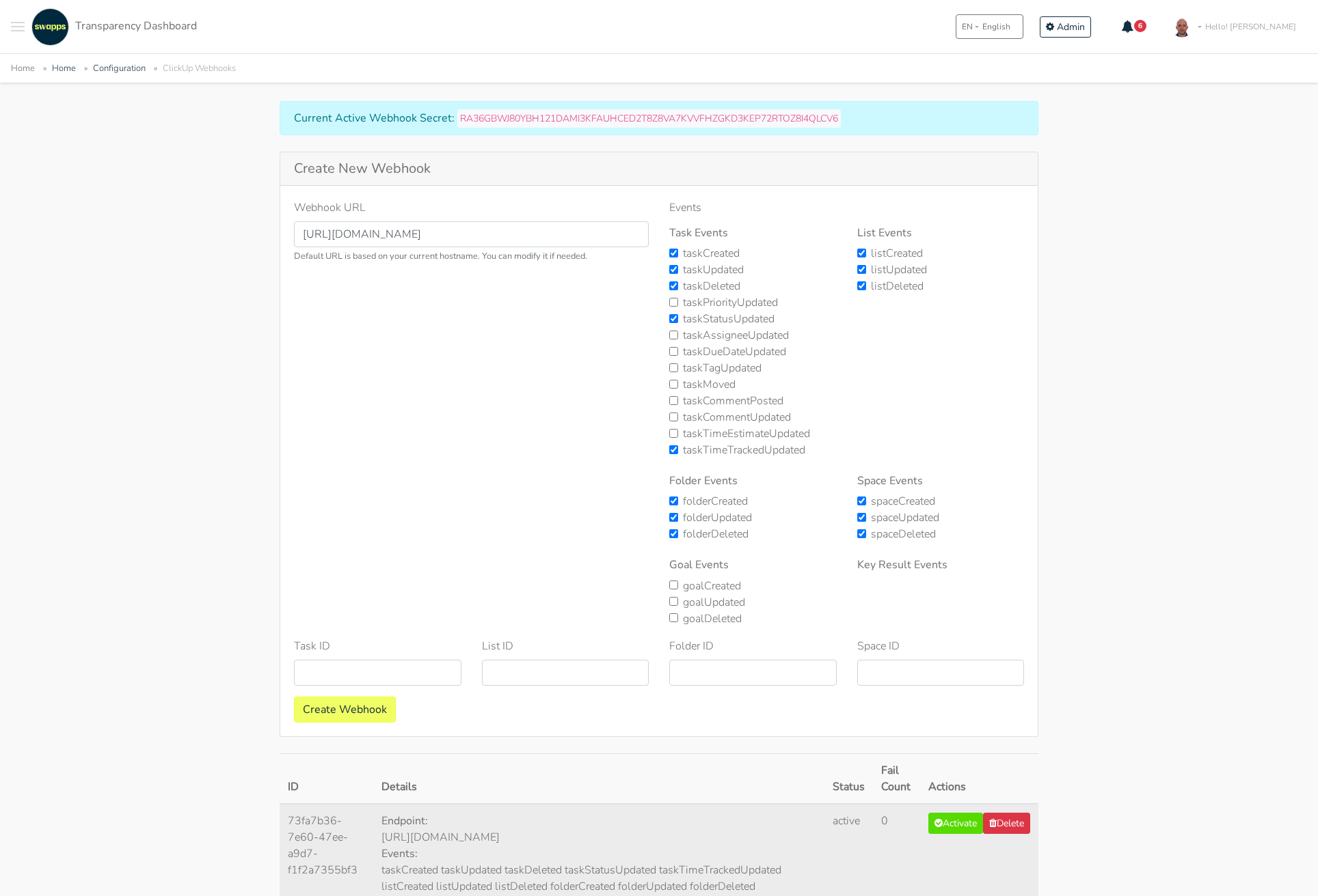
scroll to position [259, 0]
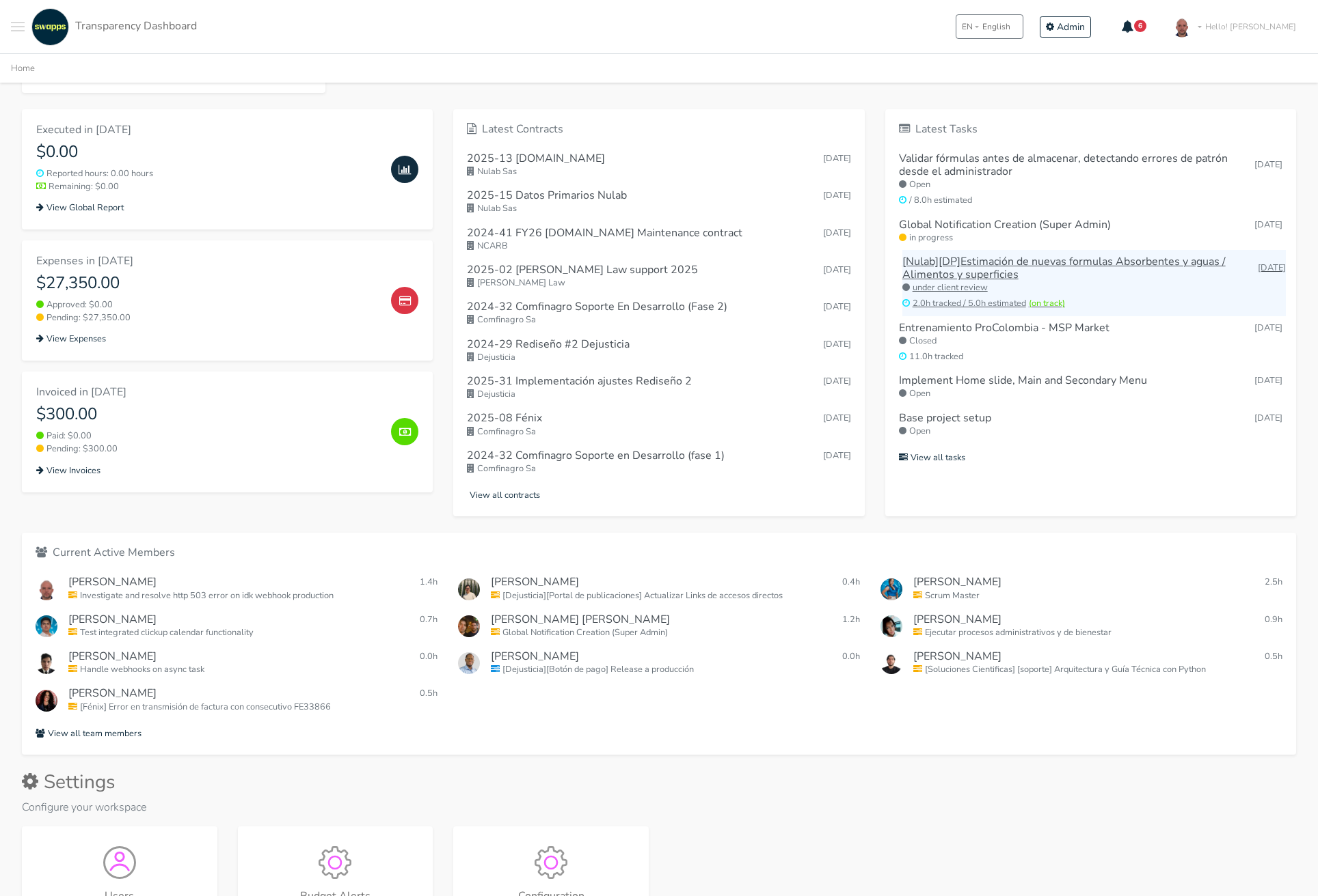
scroll to position [433, 0]
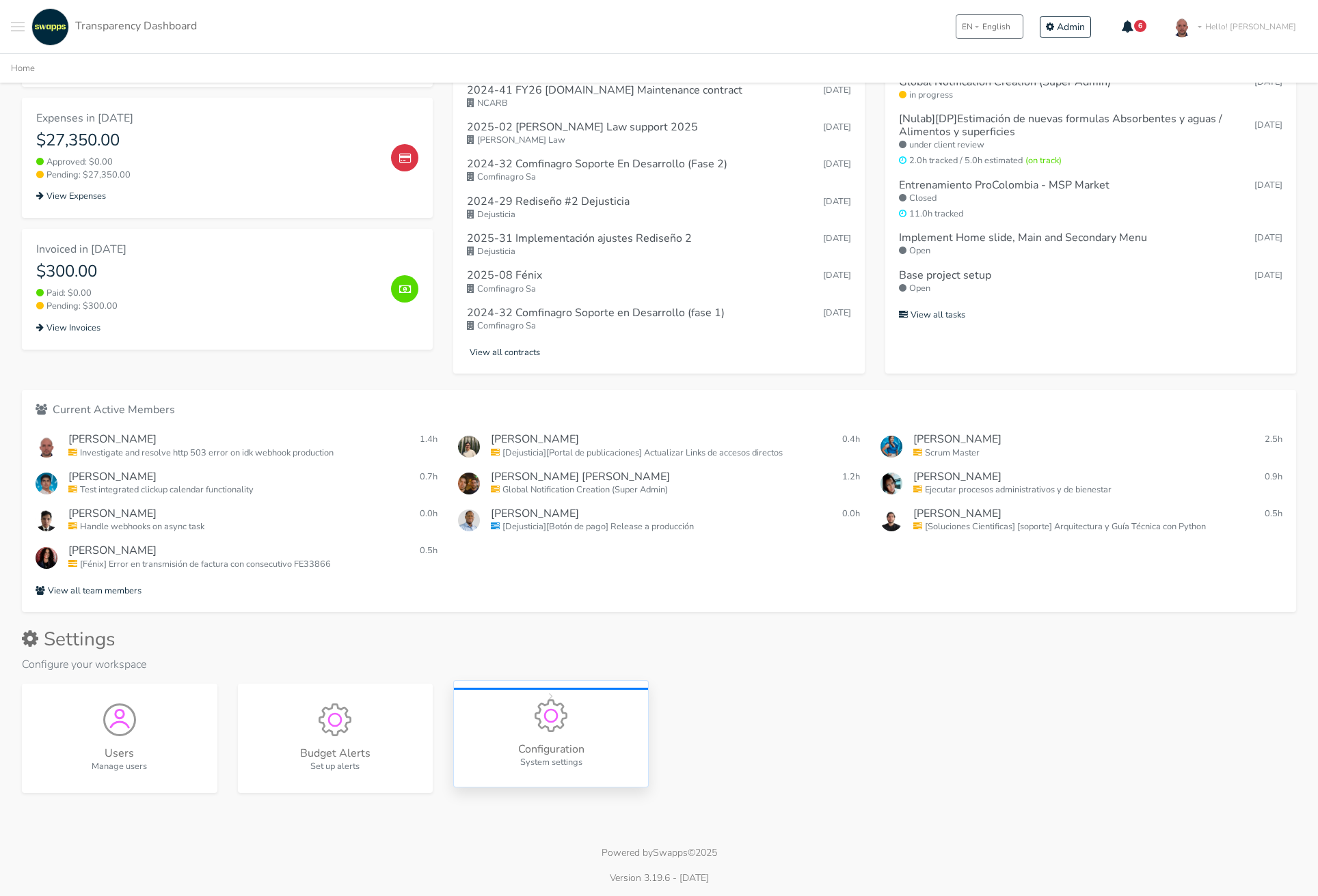
click at [570, 724] on div "Configuration System settings" at bounding box center [550, 734] width 196 height 107
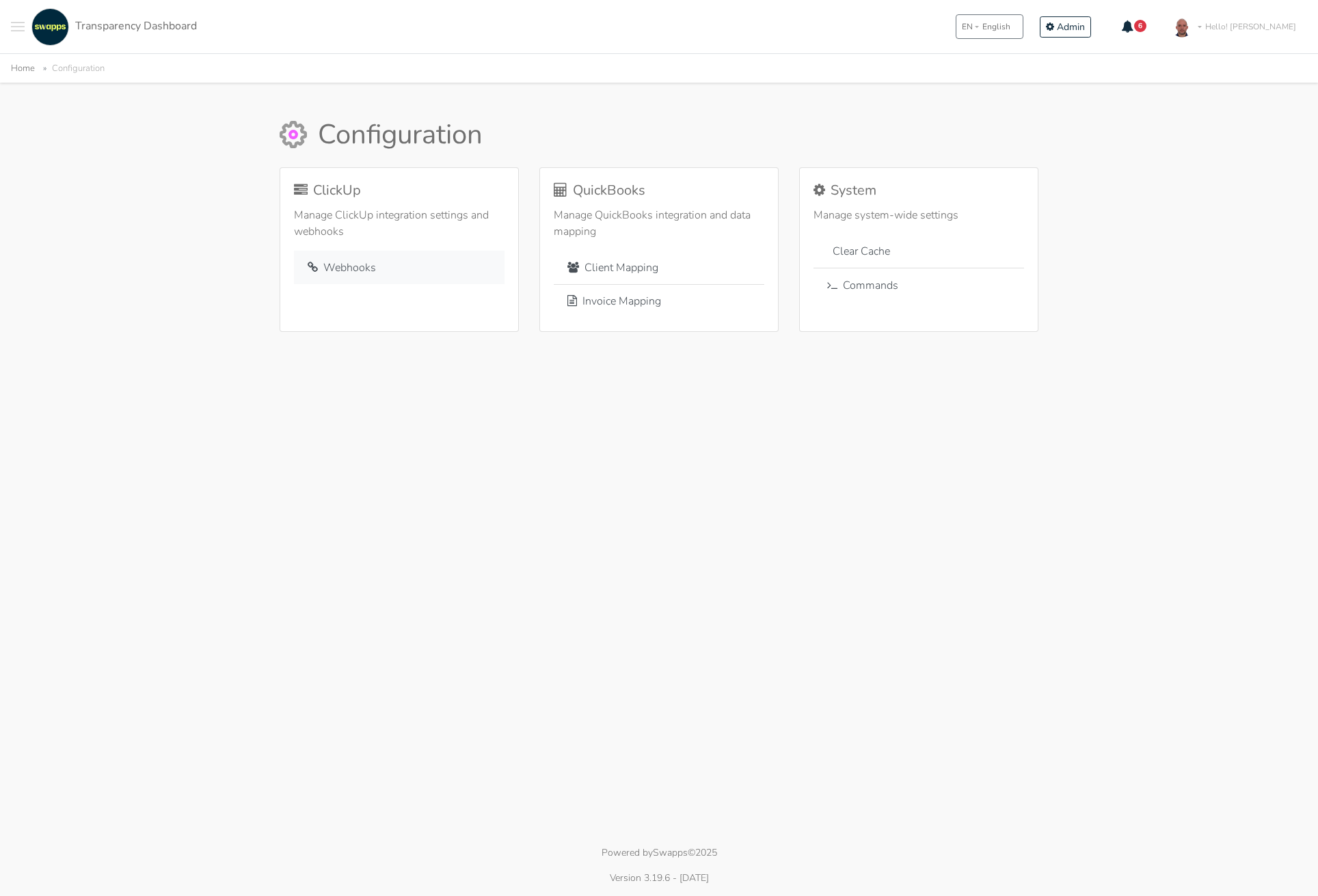
click at [386, 262] on link "Webhooks" at bounding box center [399, 268] width 211 height 34
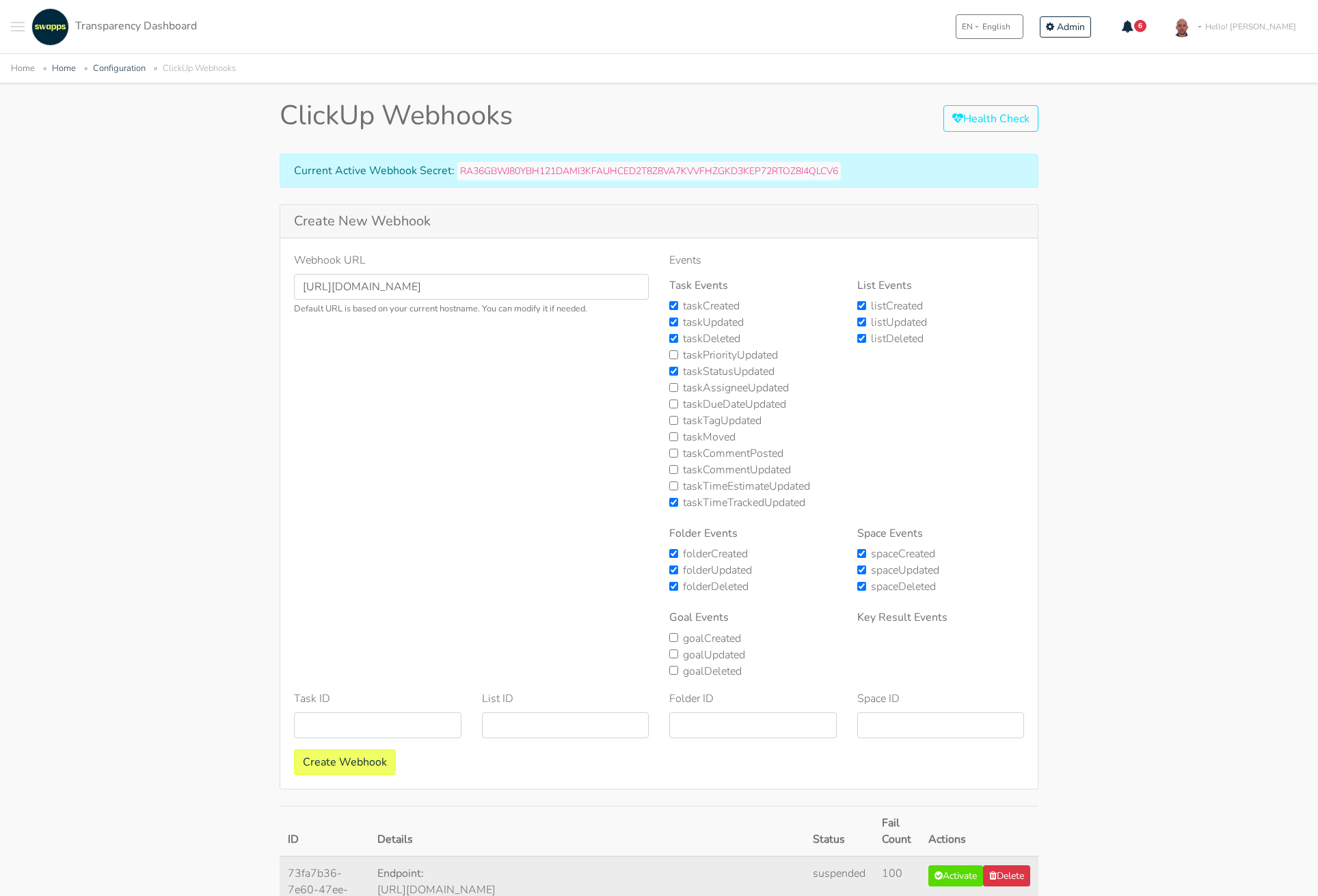
scroll to position [209, 0]
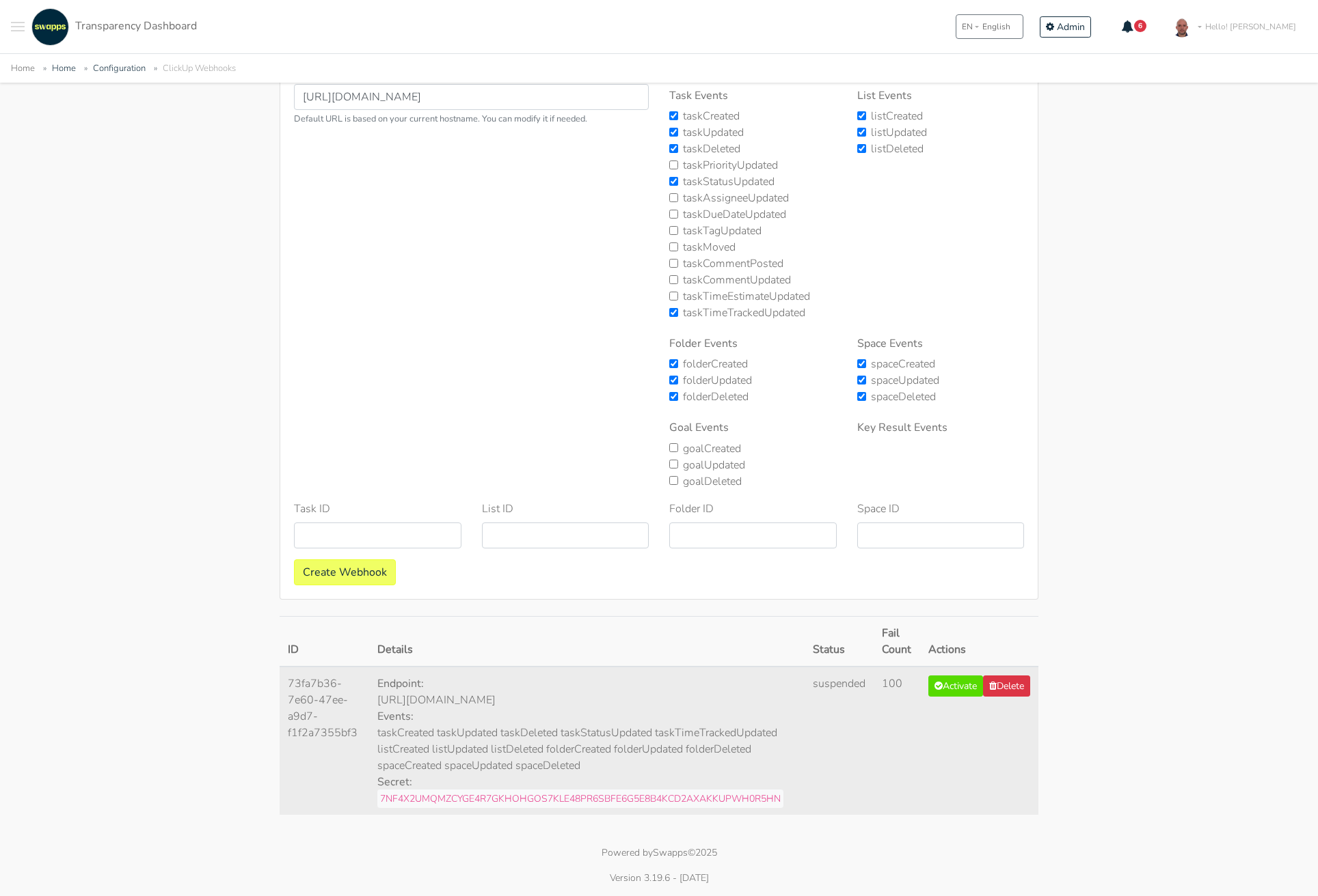
click at [1113, 447] on div "ClickUp Webhooks Health Check Current Active Webhook Secret: RA36GBWJ80YBH121DA…" at bounding box center [659, 368] width 1318 height 917
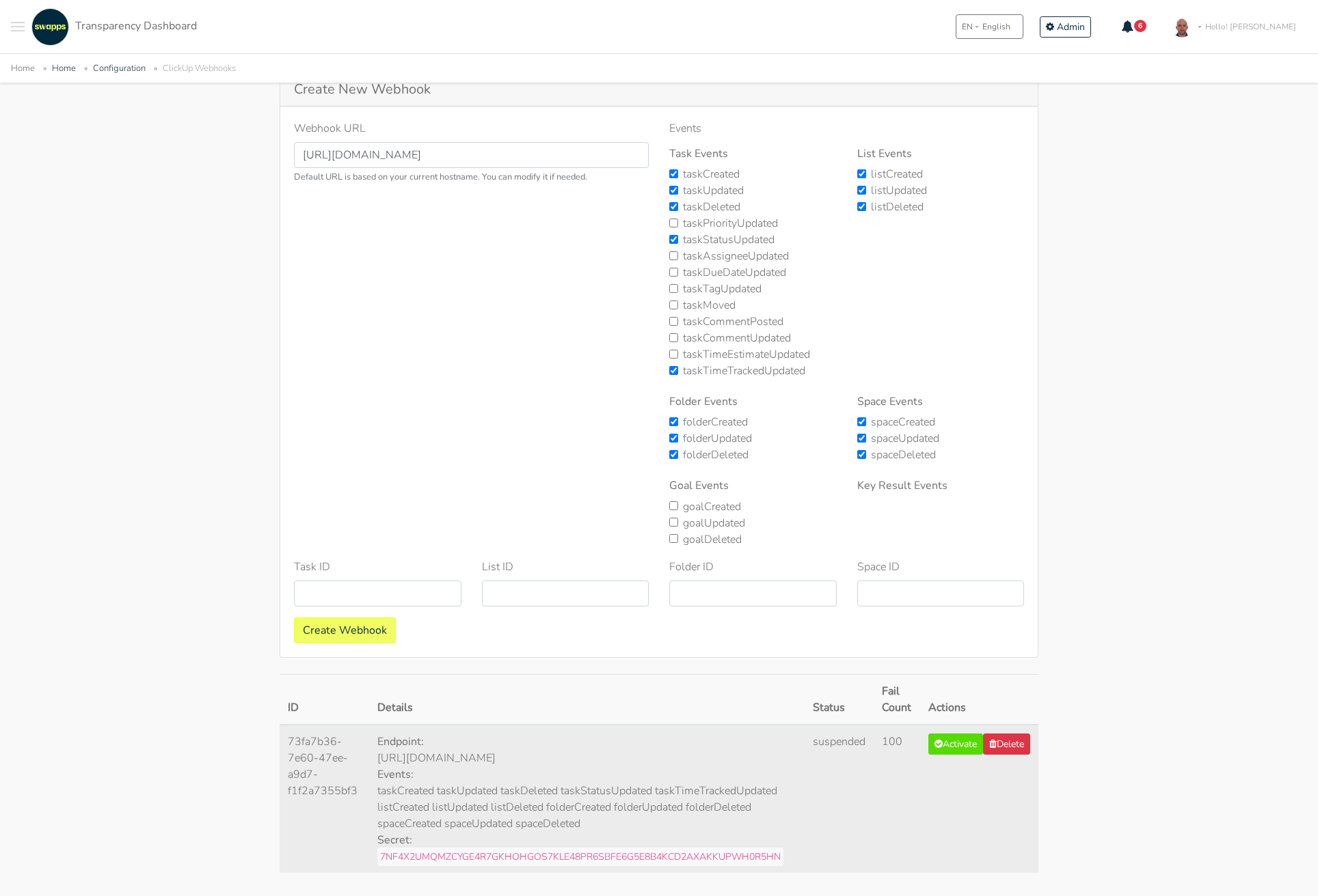
scroll to position [209, 0]
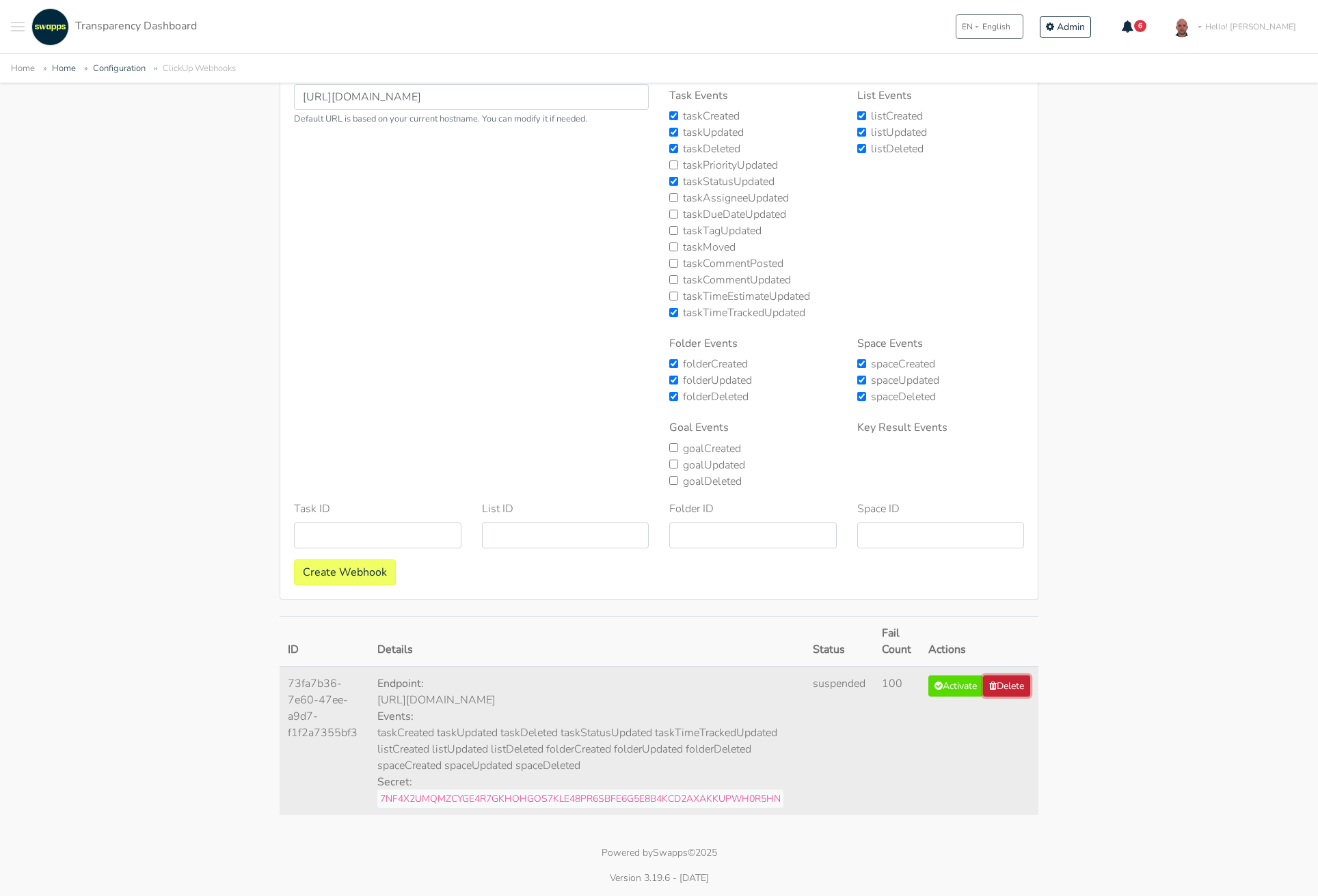
click at [1002, 697] on button "Delete" at bounding box center [1006, 686] width 47 height 21
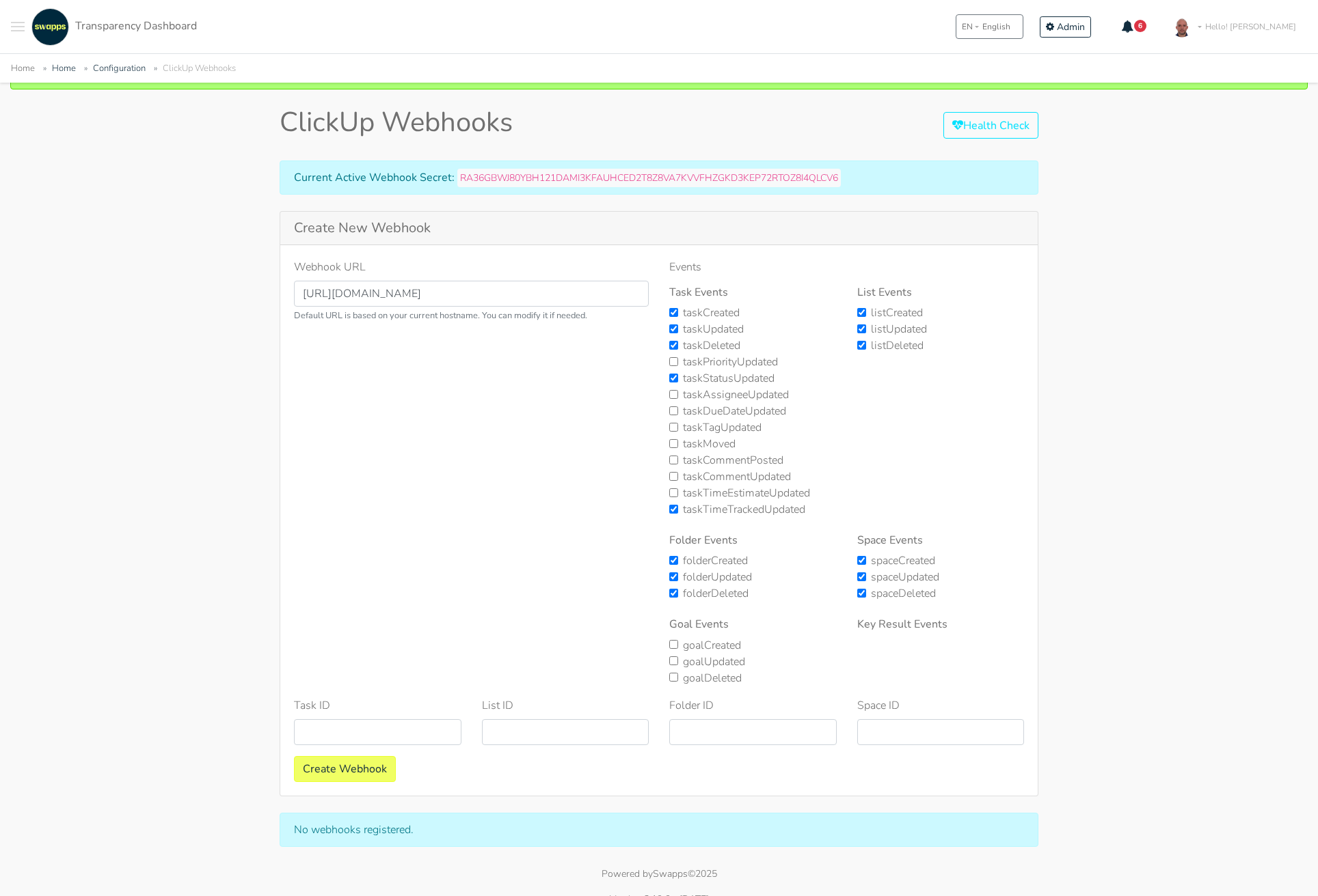
scroll to position [84, 0]
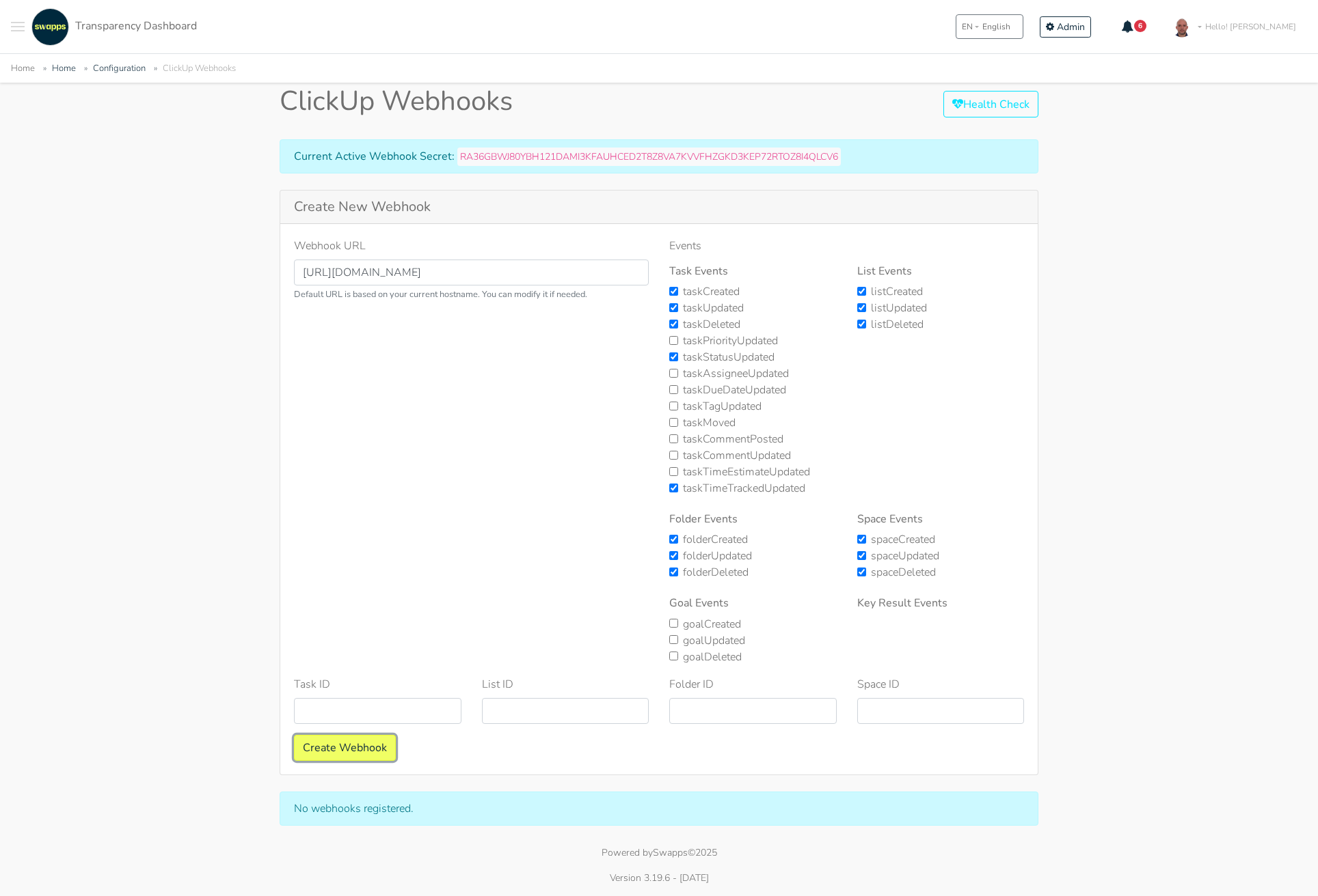
click at [339, 746] on button "Create Webhook" at bounding box center [344, 747] width 102 height 26
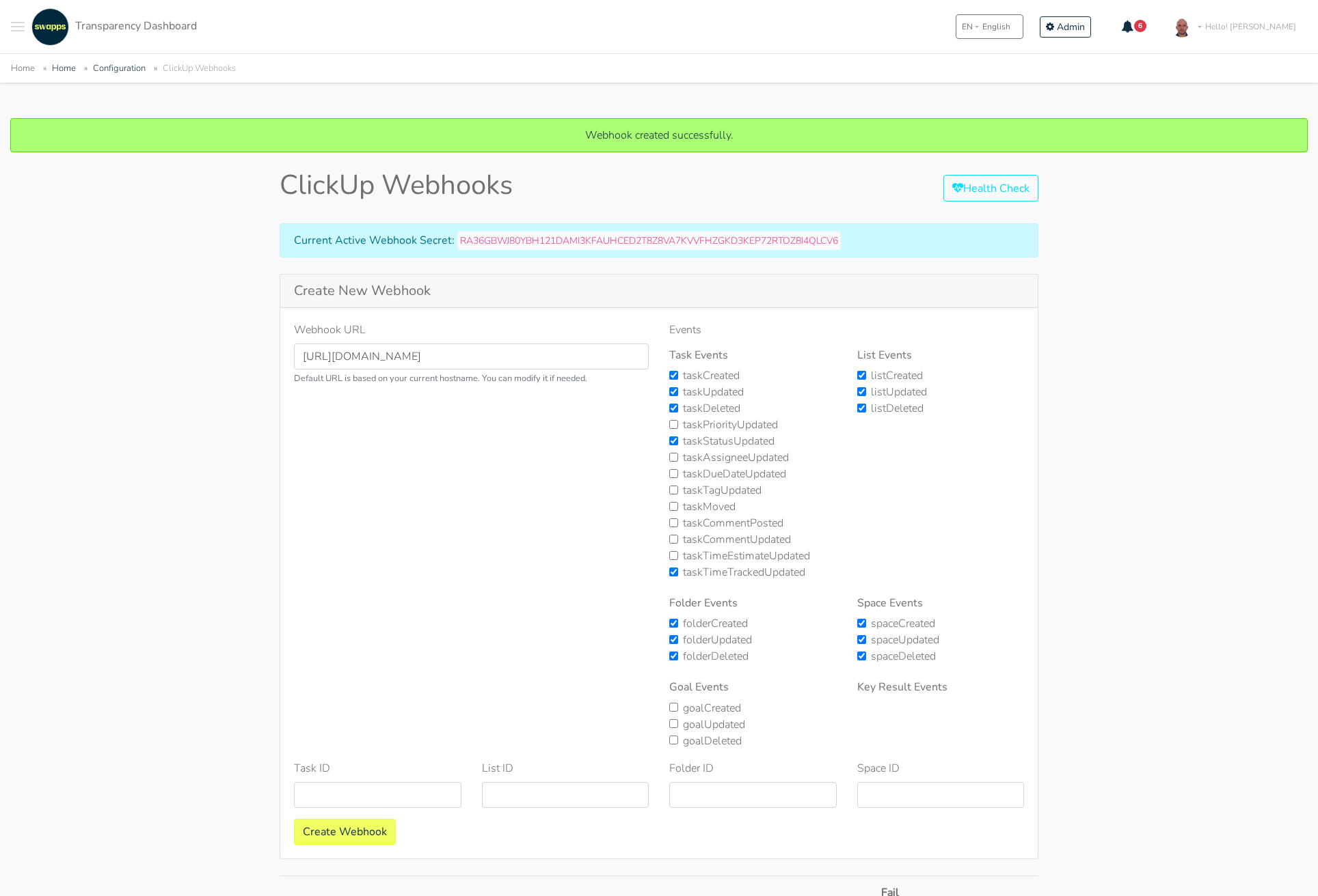
scroll to position [259, 0]
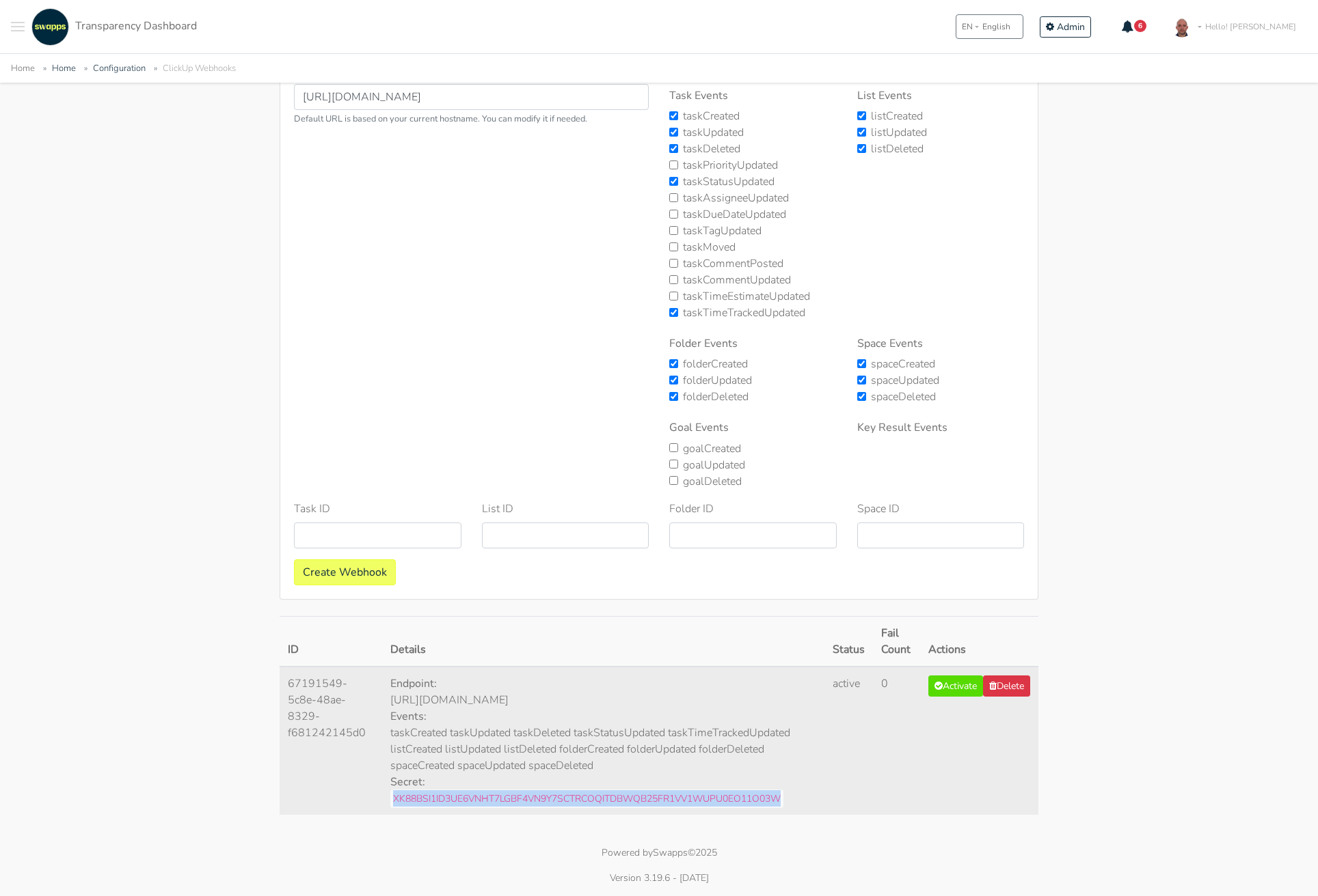
click at [595, 804] on code "XK88BSI1ID3UE6VNHT7LGBF4VN9Y7SCTRCOQITDBWQB25FR1VV1WUPU0EO11O03W" at bounding box center [587, 799] width 393 height 18
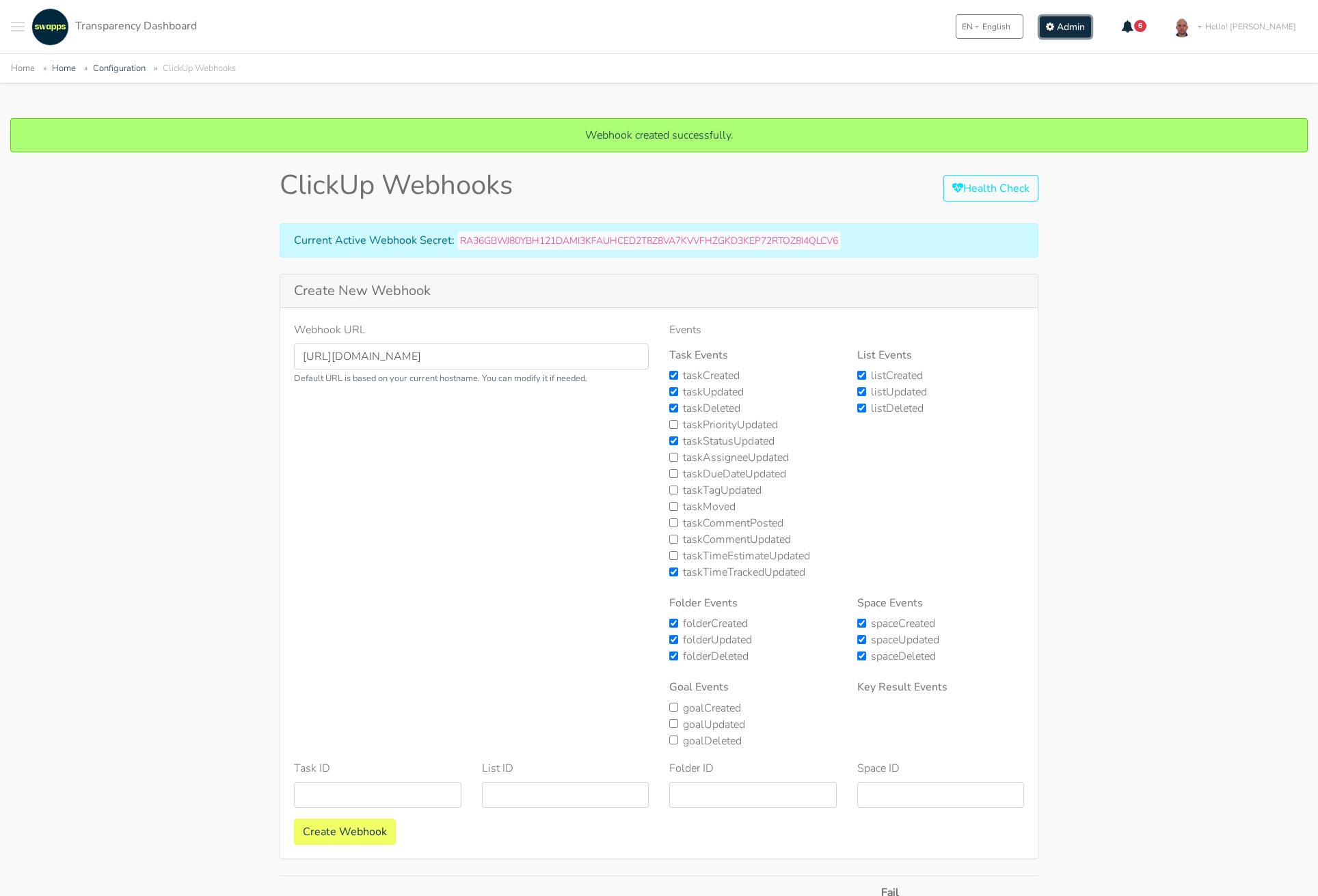
click at [1084, 26] on span "Admin" at bounding box center [1070, 26] width 28 height 13
click at [1084, 29] on span "Admin" at bounding box center [1070, 26] width 28 height 13
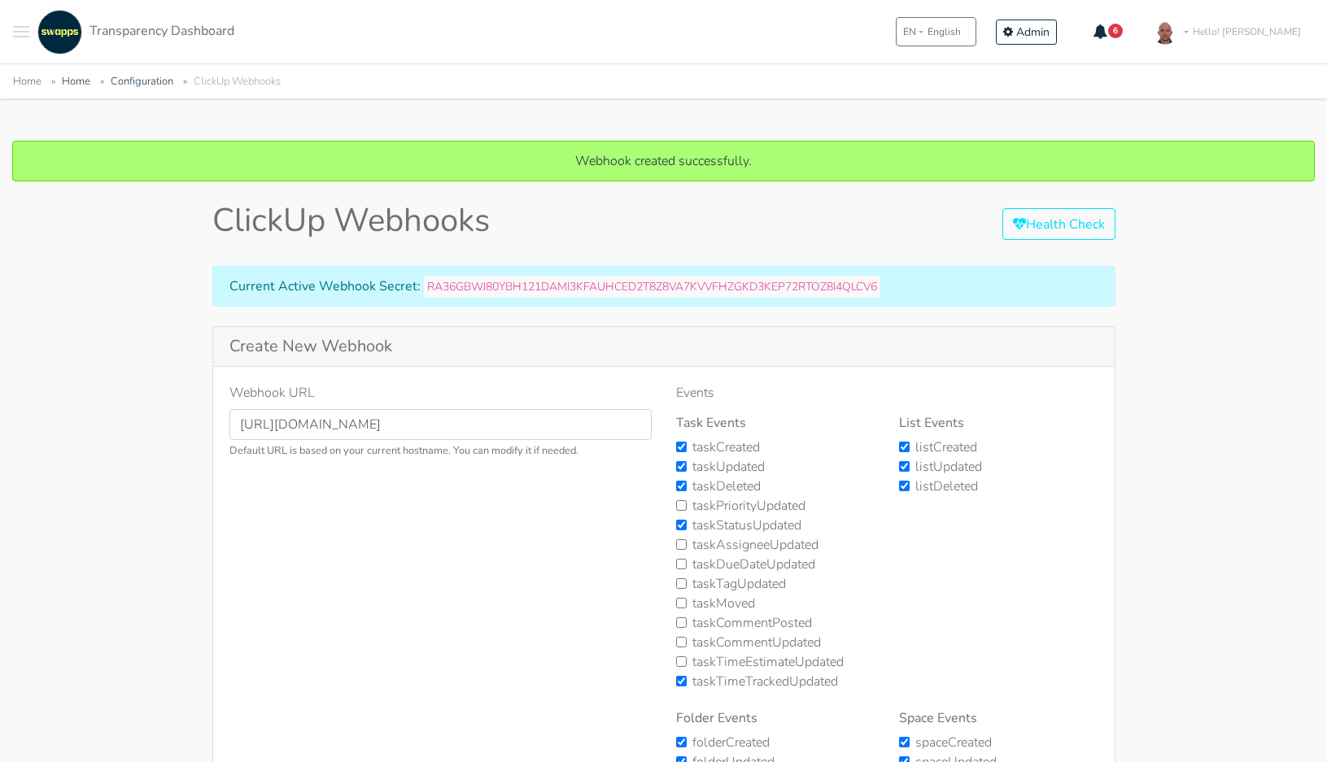
click at [1000, 299] on div "Current Active Webhook Secret: RA36GBWJ80YBH121DAMI3KFAUHCED2T8Z8VA7KVVFHZGKD3K…" at bounding box center [663, 286] width 903 height 41
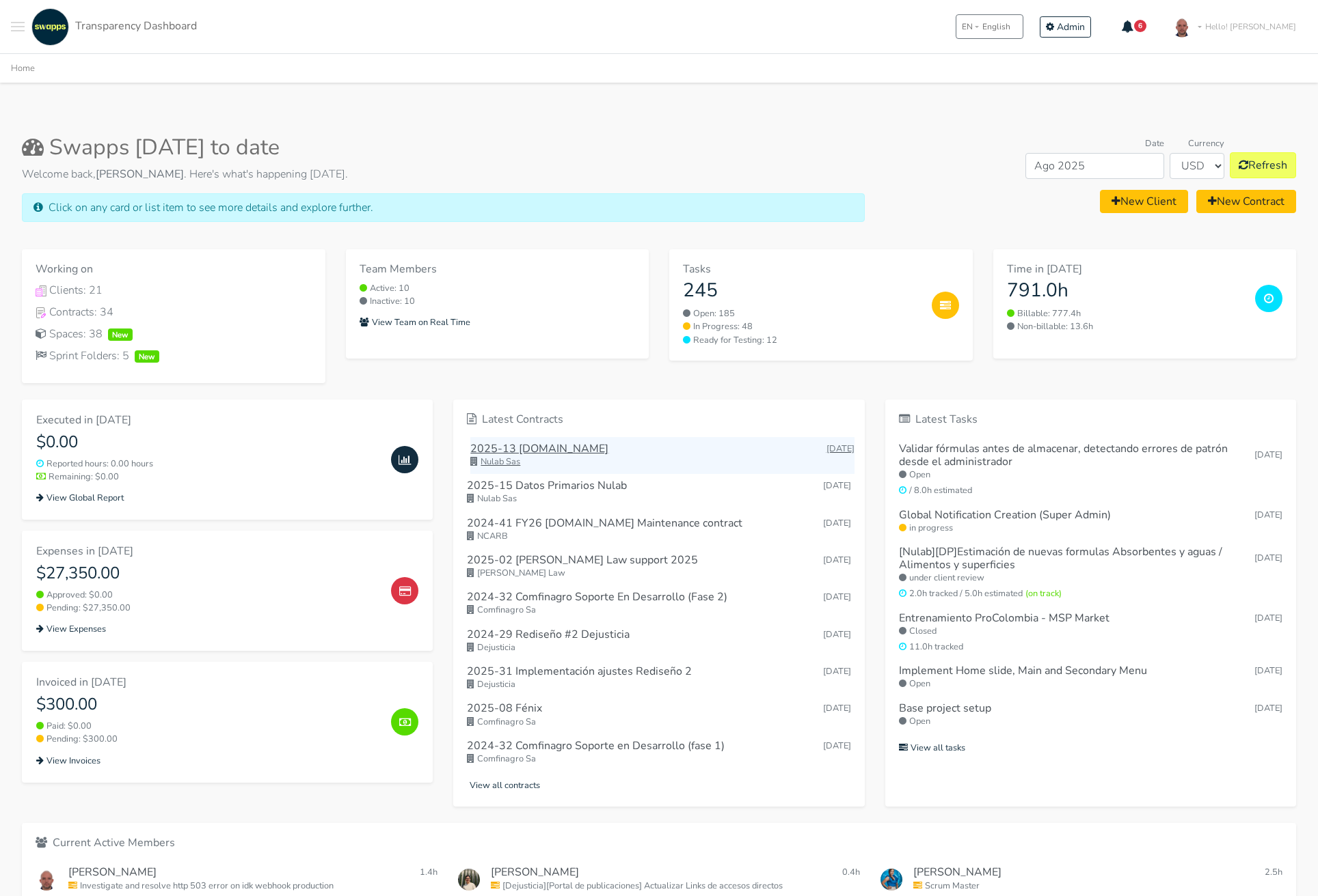
click at [559, 450] on h6 "2025-13 [DOMAIN_NAME]" at bounding box center [539, 448] width 138 height 13
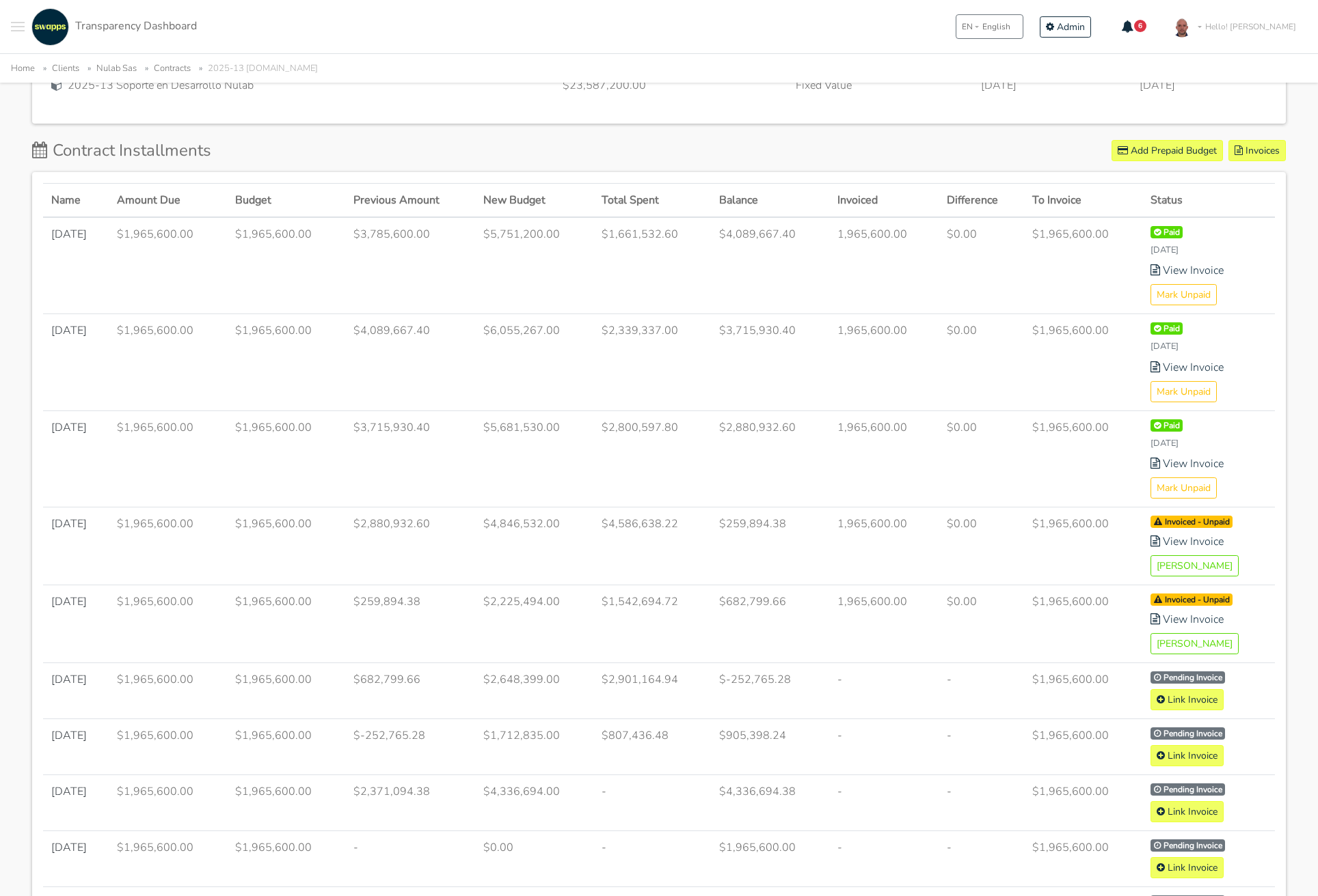
scroll to position [570, 0]
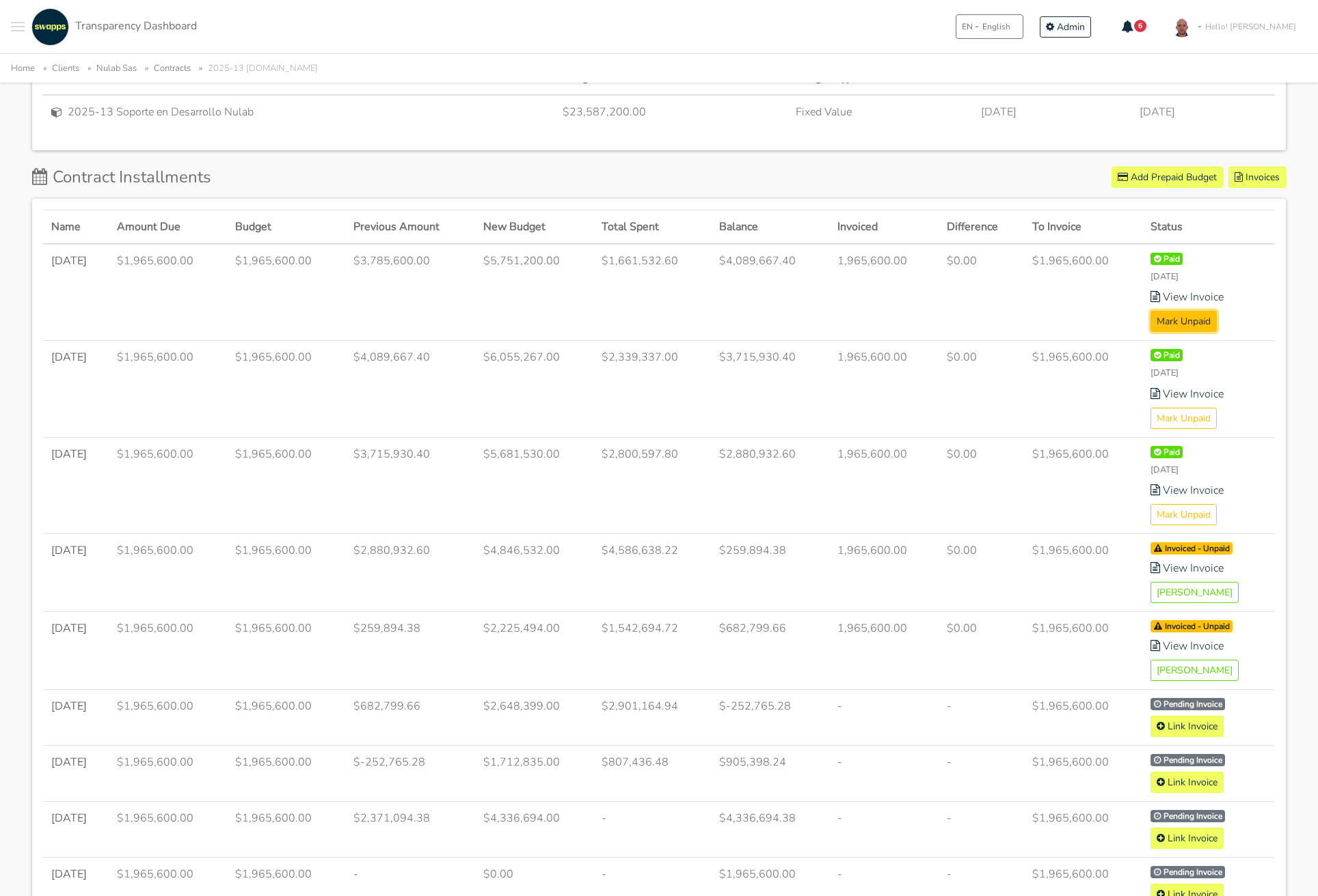
click at [1175, 323] on button "Mark Unpaid" at bounding box center [1183, 321] width 66 height 21
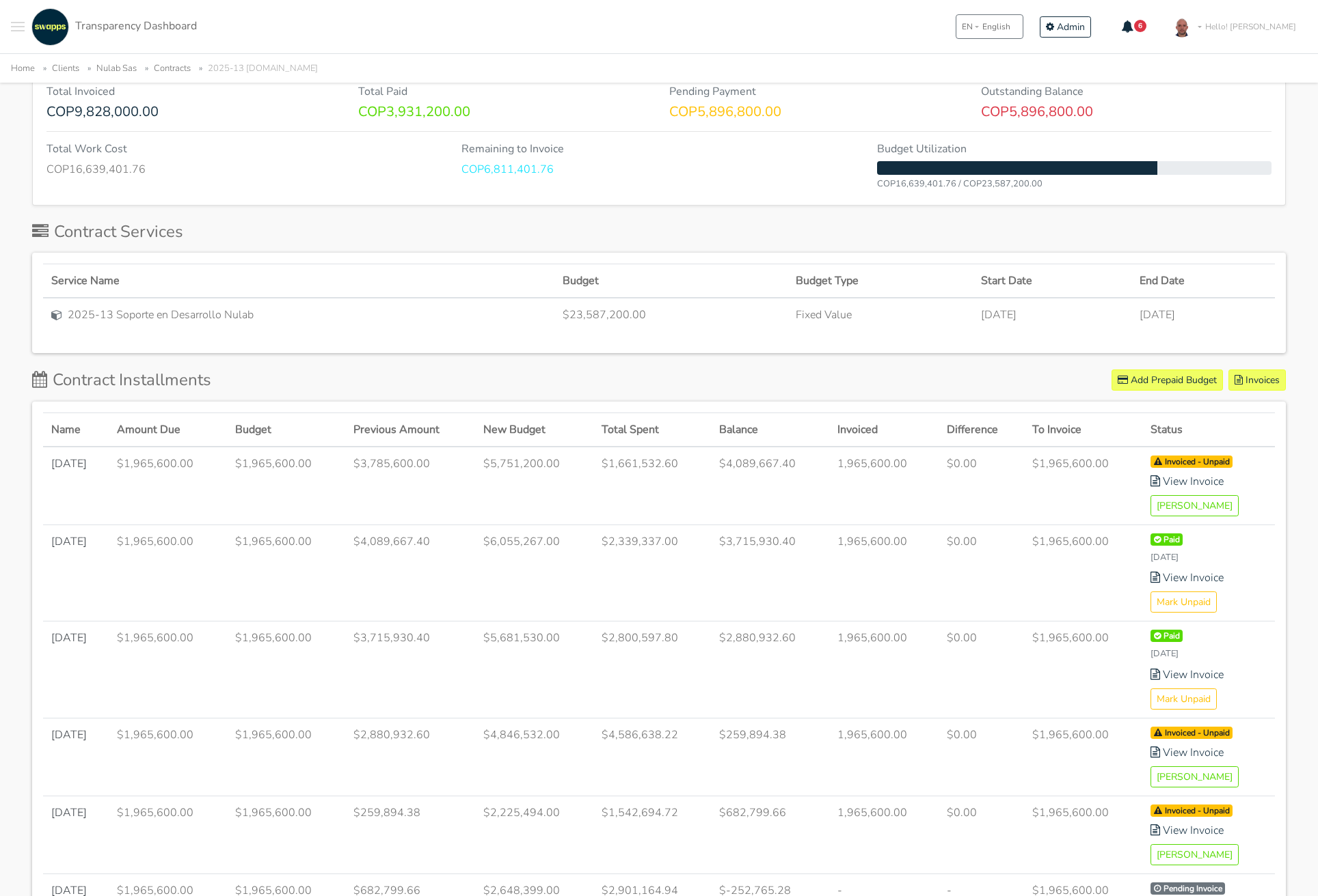
scroll to position [448, 0]
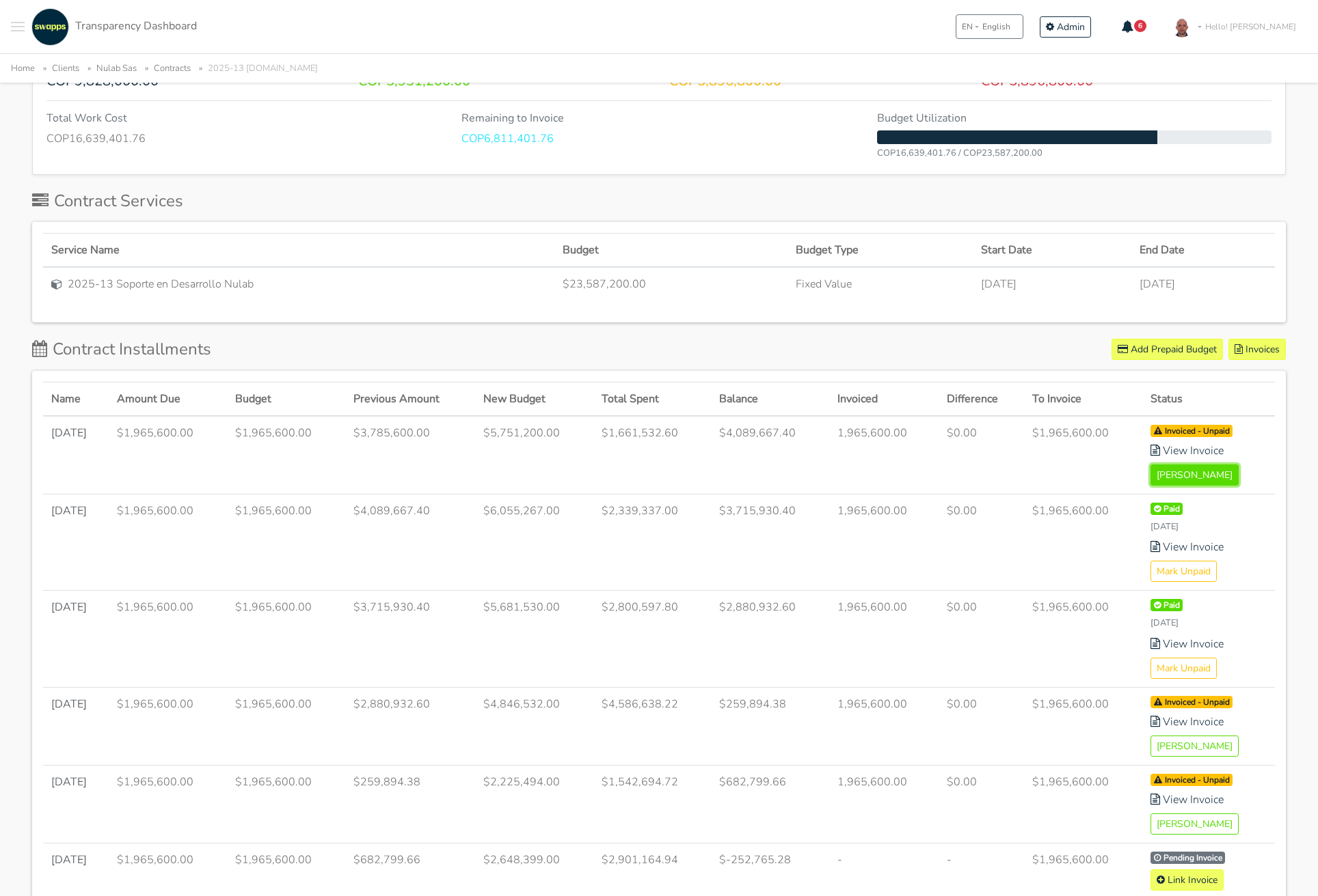
click at [1168, 477] on button "[PERSON_NAME]" at bounding box center [1194, 474] width 88 height 21
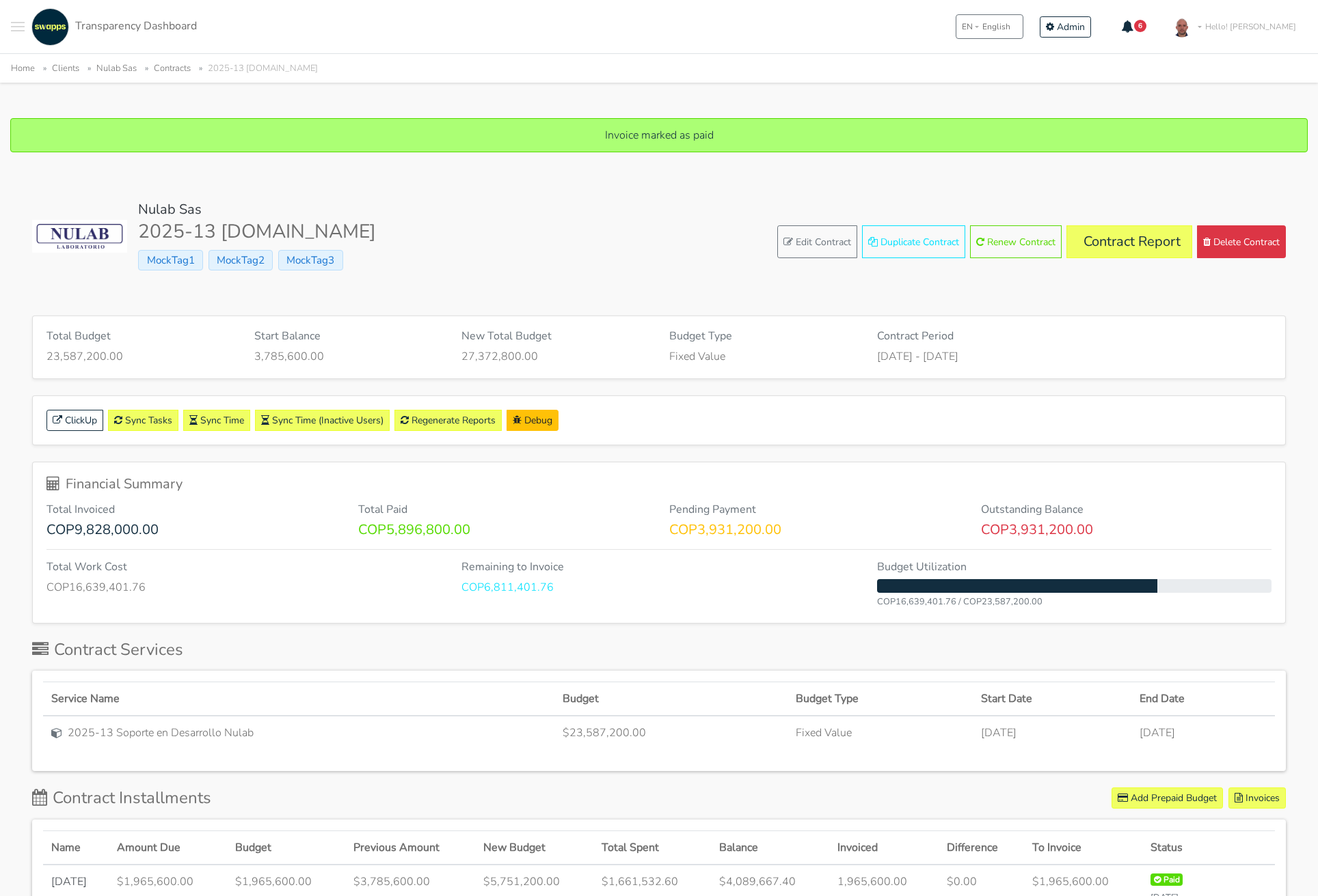
click at [598, 271] on div "Nulab Sas 2025-13 [DOMAIN_NAME] MockTag1 MockTag2 MockTag3 Edit Contract Duplic…" at bounding box center [659, 242] width 1253 height 81
click at [81, 20] on span "Transparency Dashboard" at bounding box center [135, 26] width 122 height 15
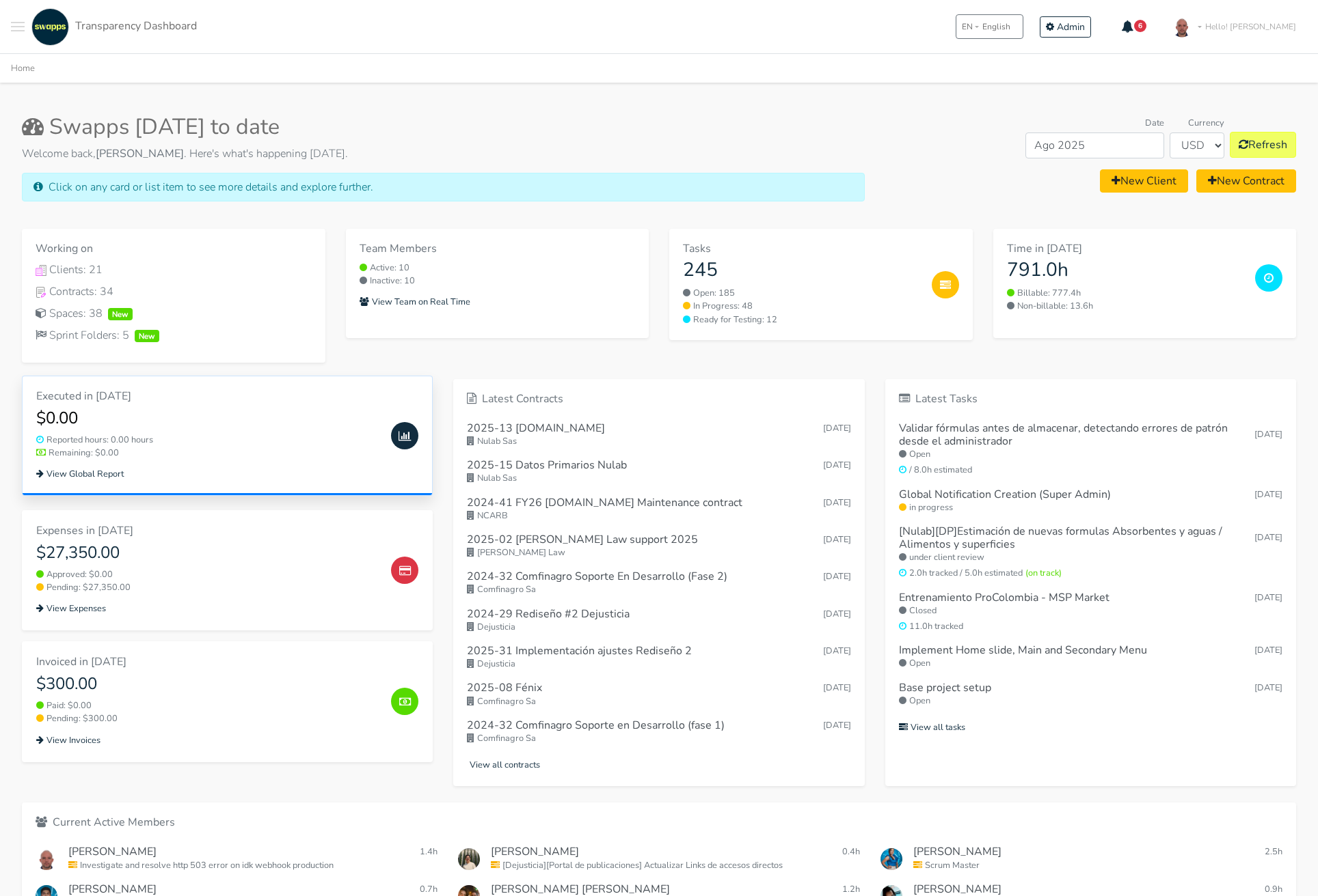
scroll to position [18, 0]
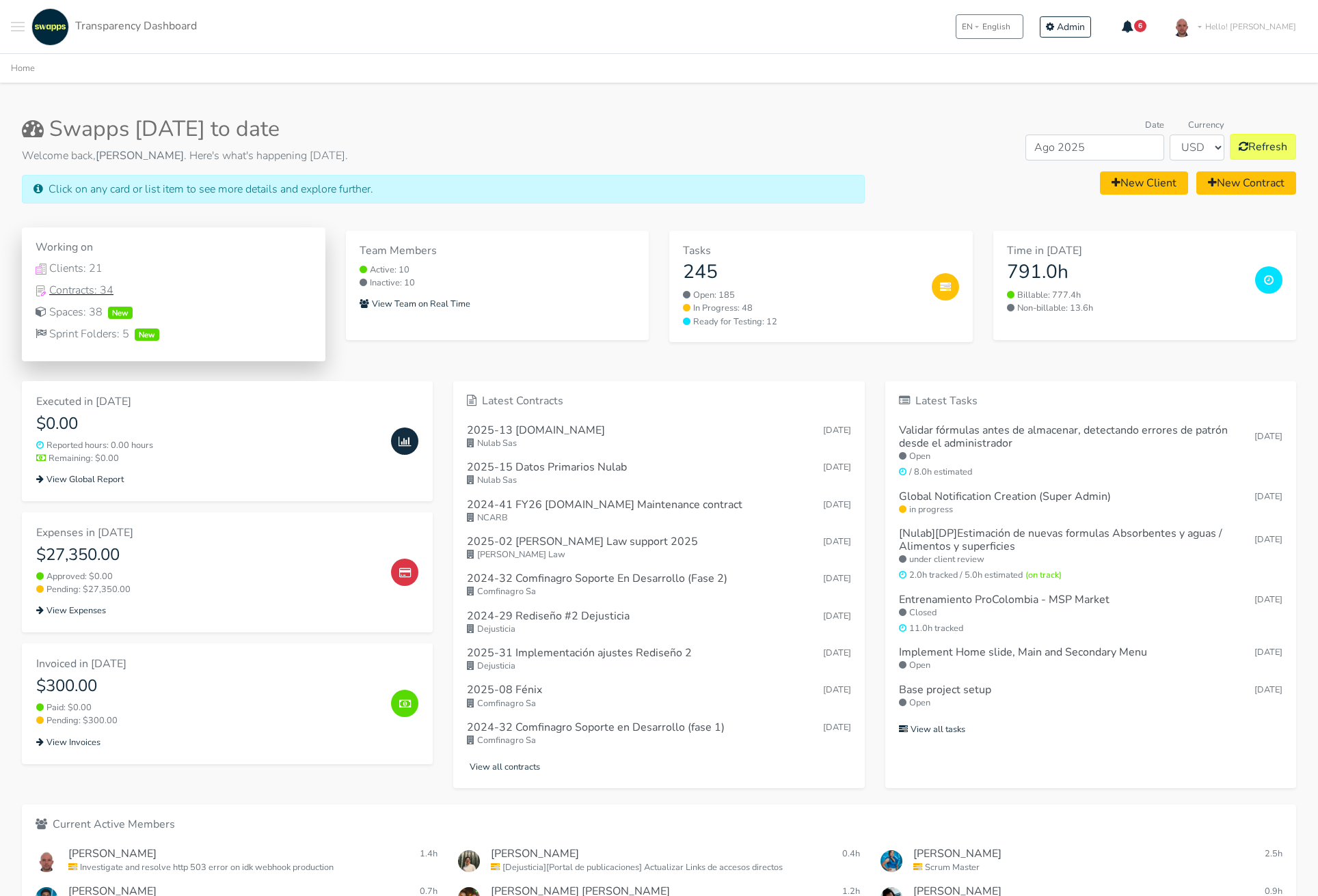
click at [82, 290] on div "Contracts: 34" at bounding box center [173, 291] width 276 height 17
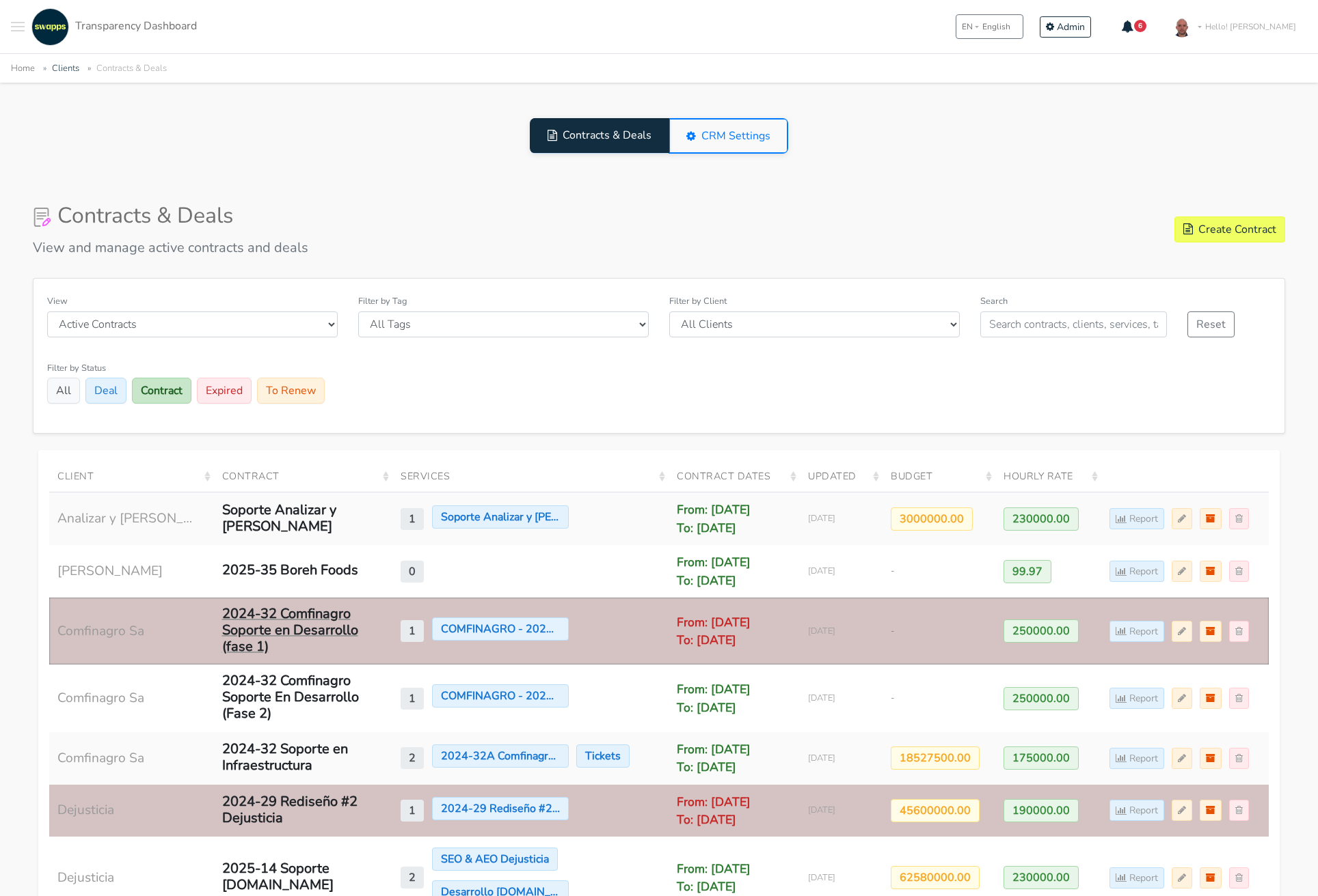
click at [323, 629] on div "2024-32 Comfinagro Soporte en Desarrollo (fase 1)" at bounding box center [297, 631] width 150 height 50
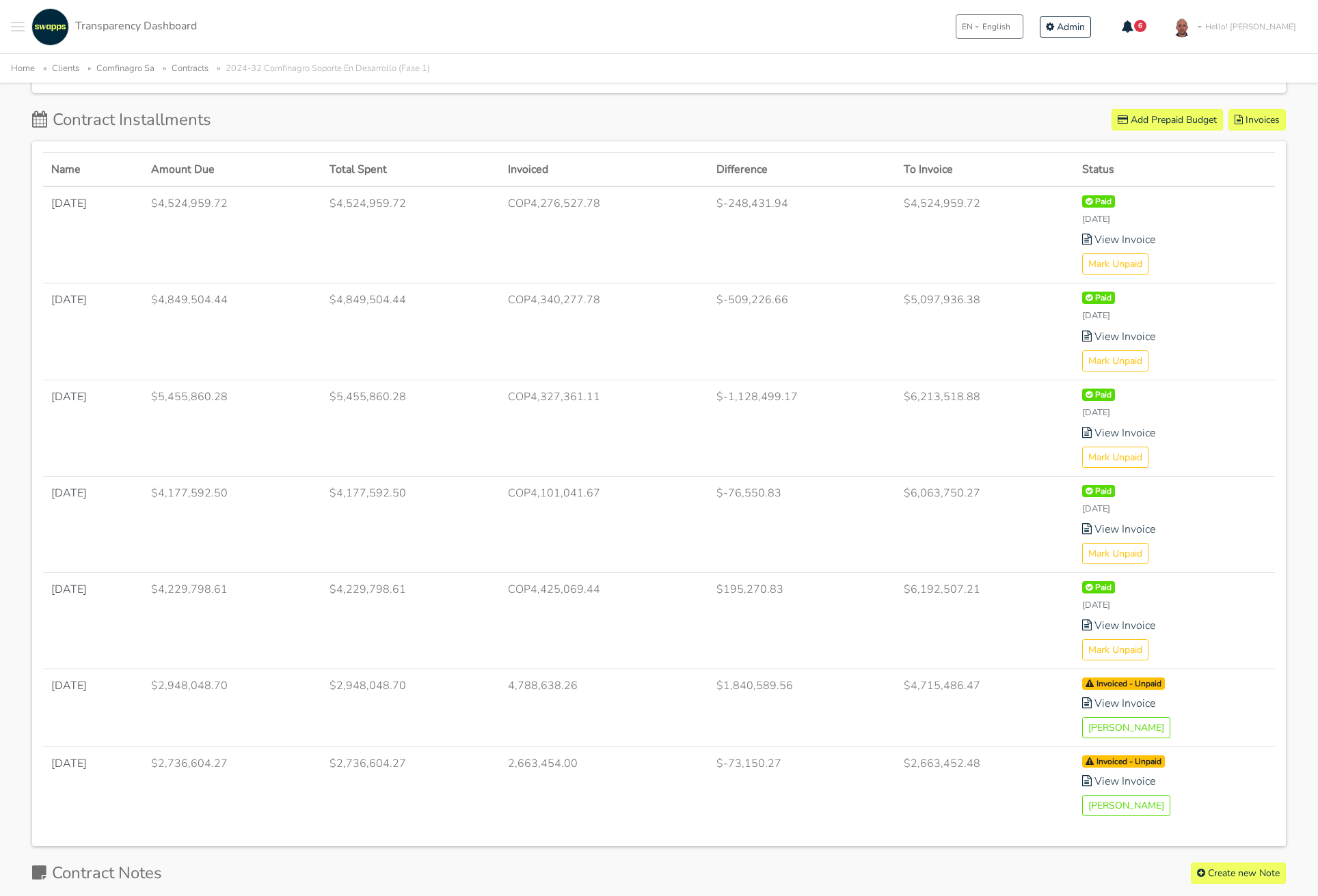
scroll to position [676, 0]
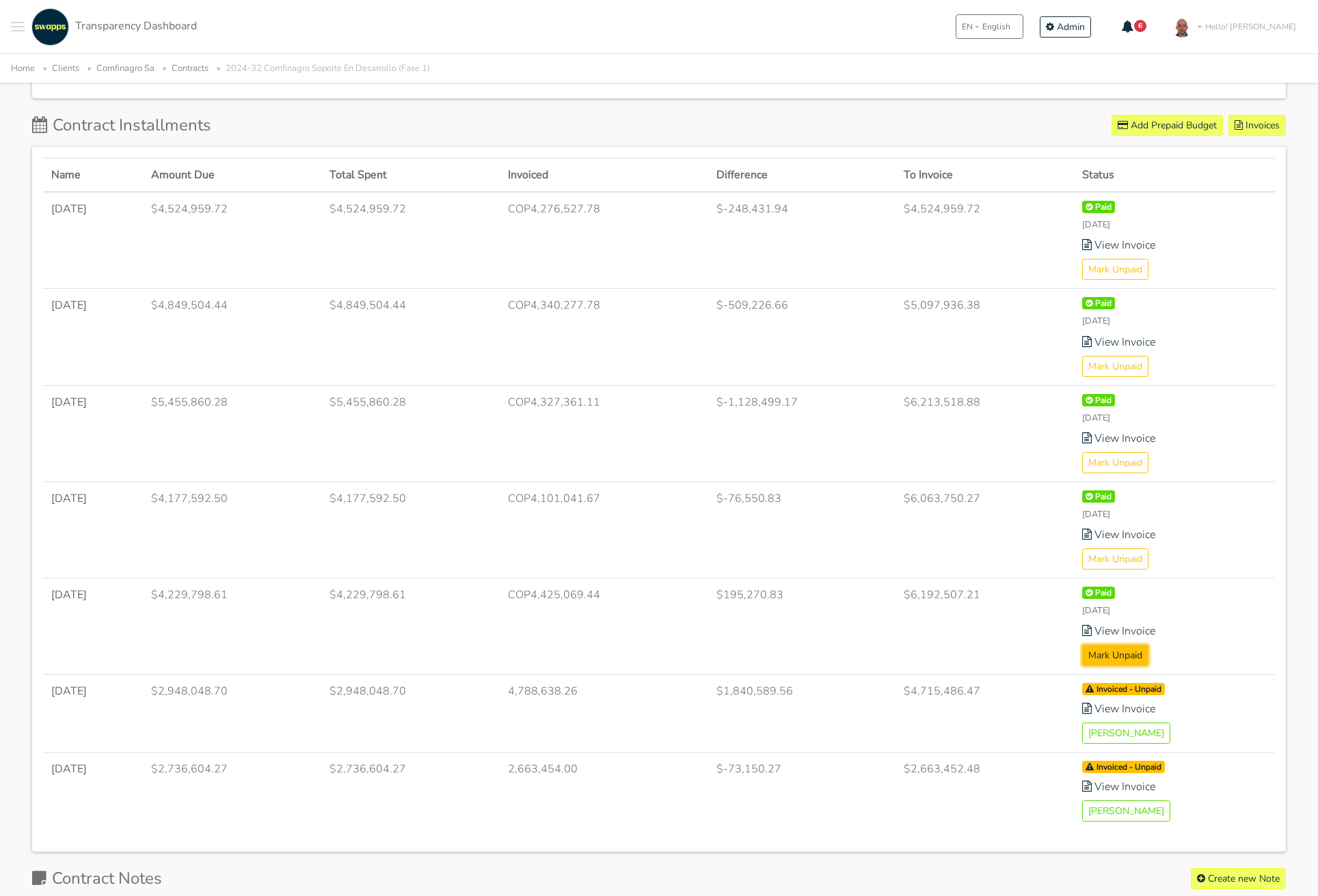
click at [1139, 651] on button "Mark Unpaid" at bounding box center [1115, 655] width 66 height 21
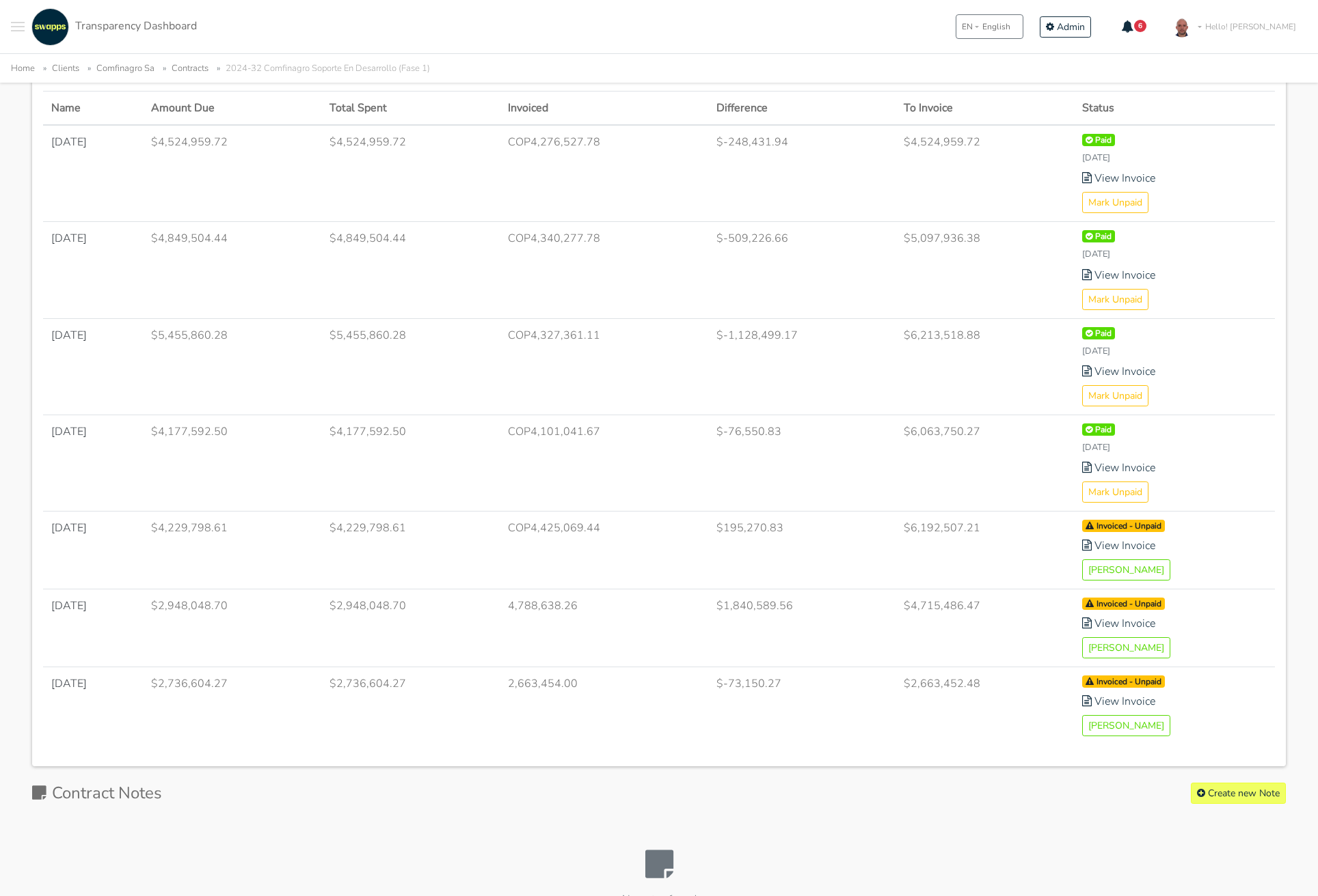
scroll to position [835, 0]
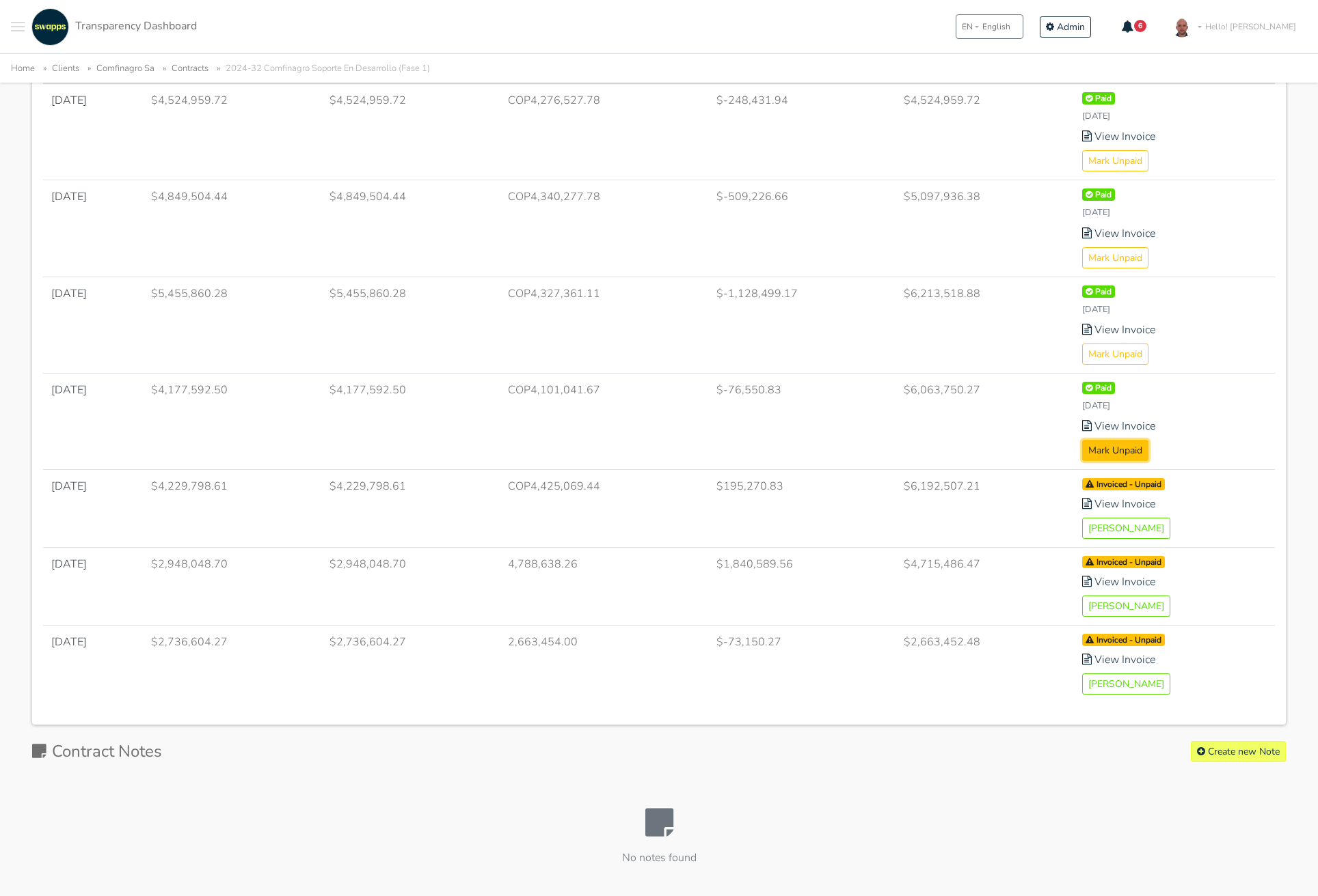
click at [1139, 453] on button "Mark Unpaid" at bounding box center [1115, 450] width 66 height 21
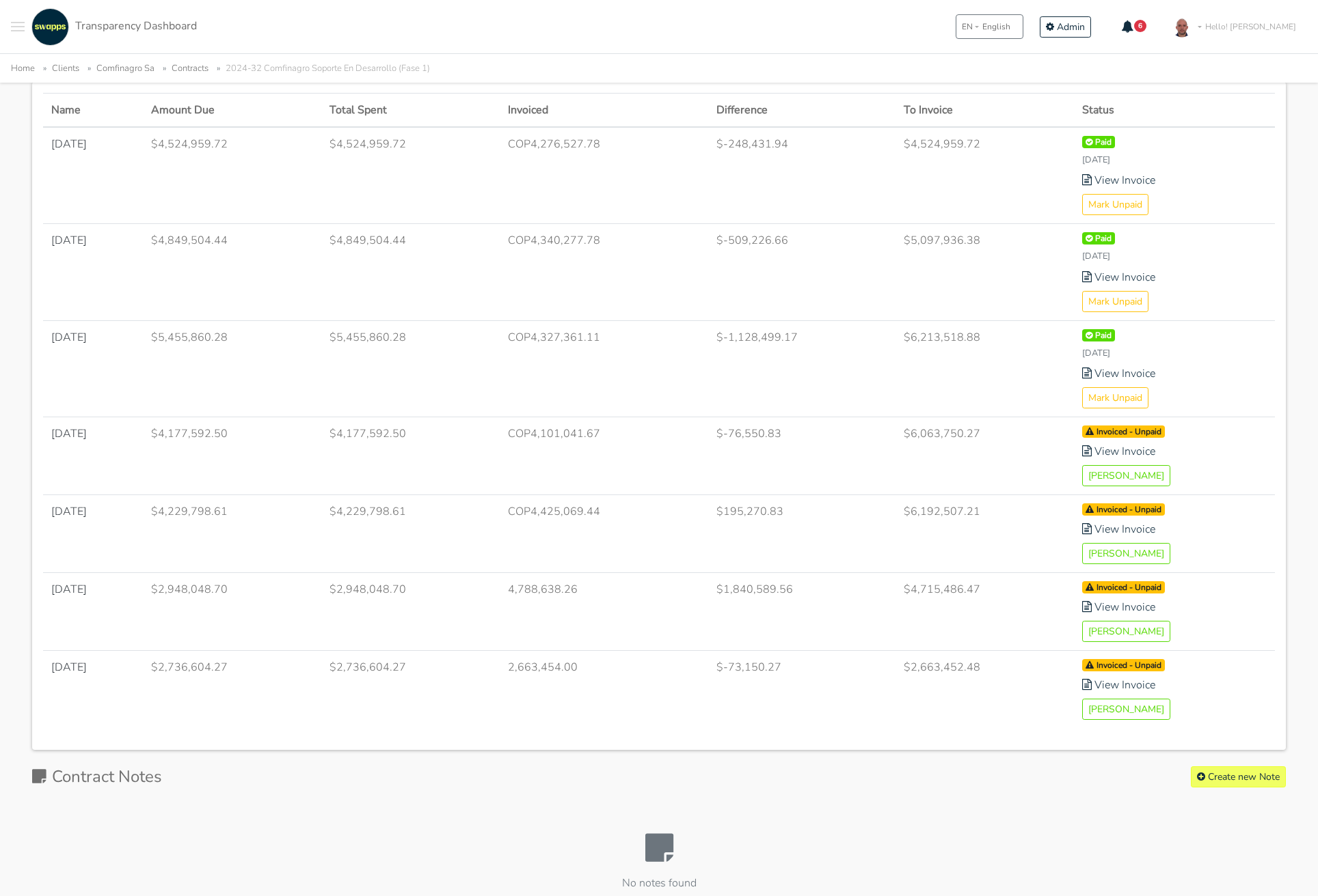
scroll to position [790, 0]
click at [1127, 475] on button "[PERSON_NAME]" at bounding box center [1126, 476] width 88 height 21
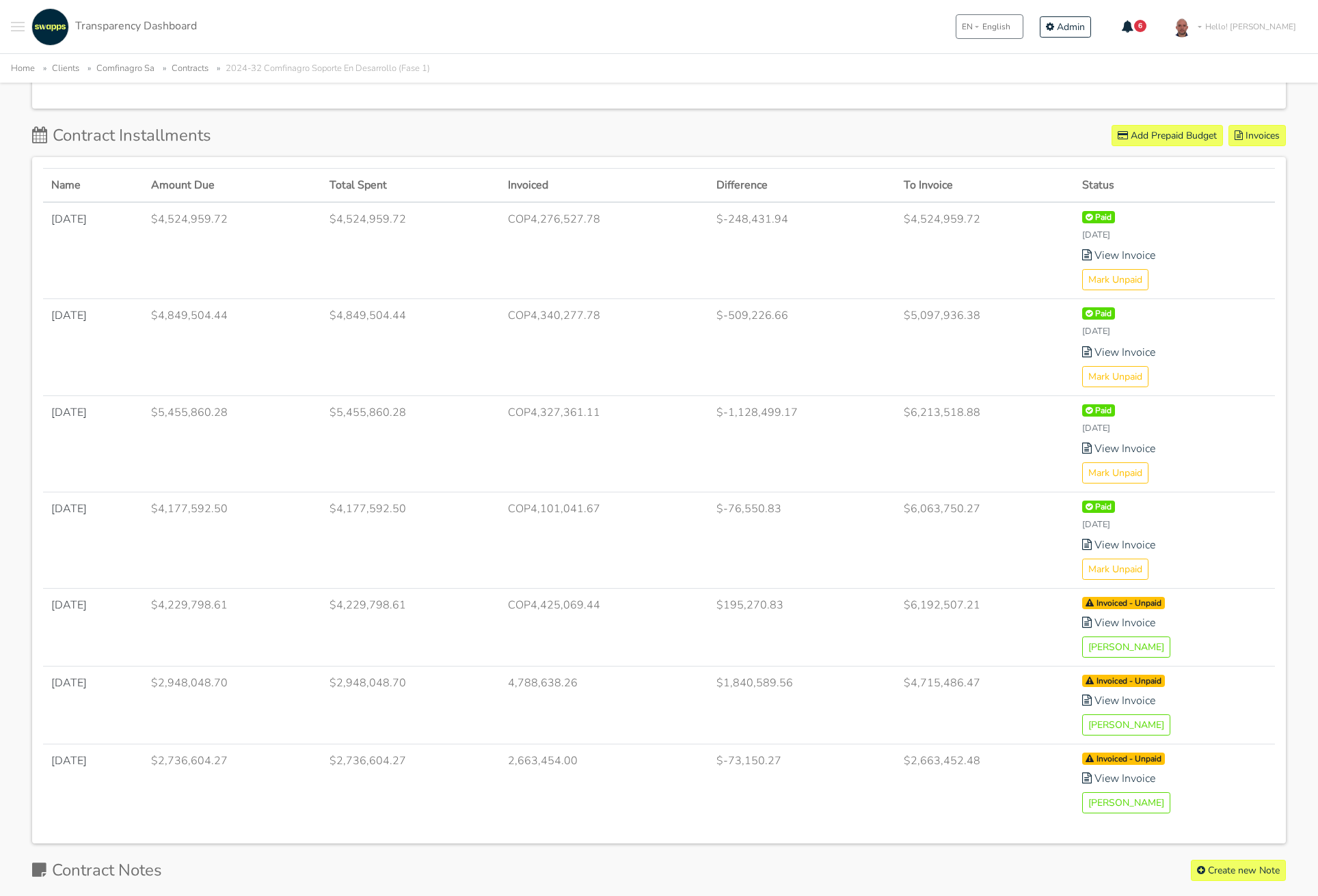
scroll to position [730, 0]
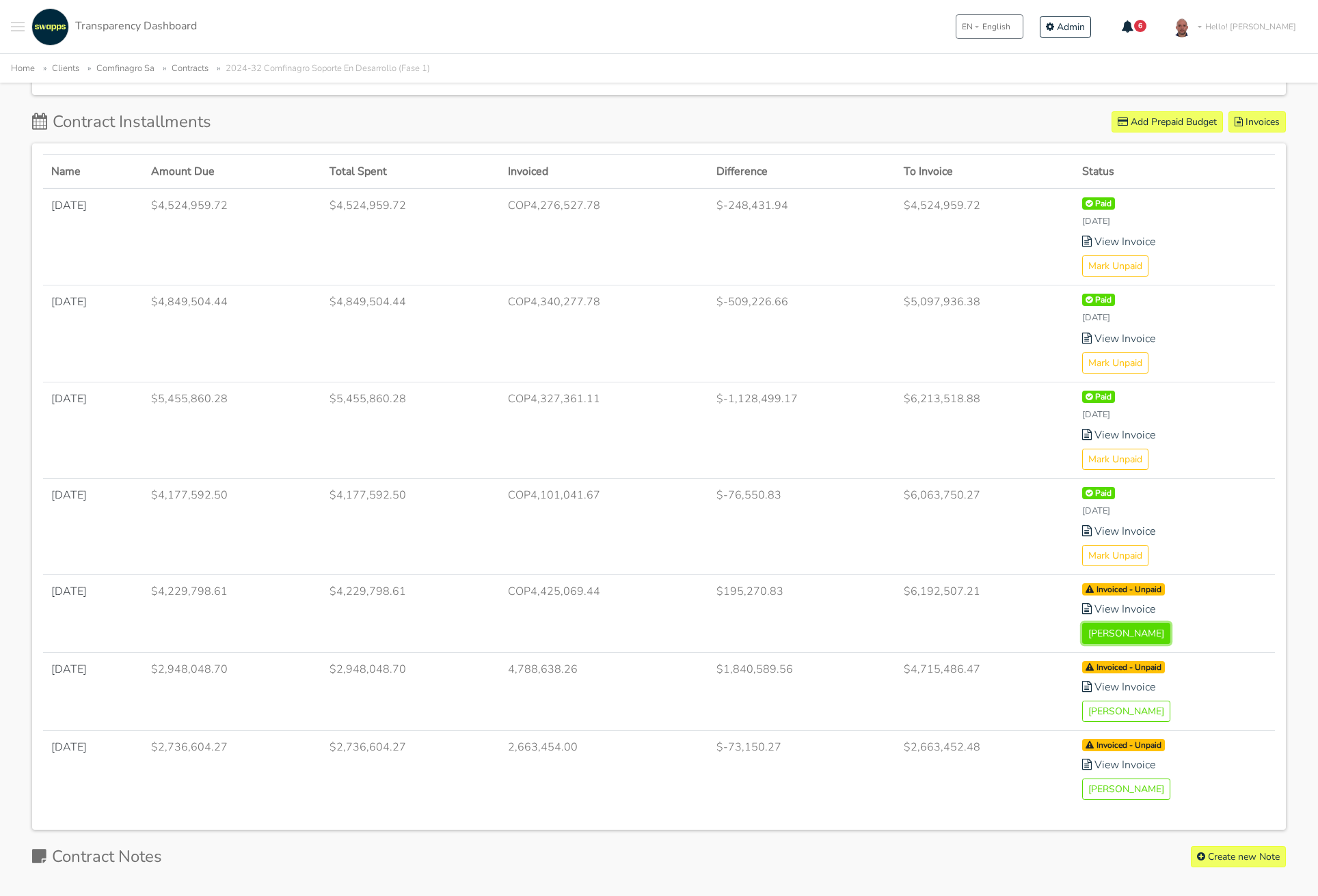
click at [1118, 637] on button "[PERSON_NAME]" at bounding box center [1126, 633] width 88 height 21
